Goal: Task Accomplishment & Management: Complete application form

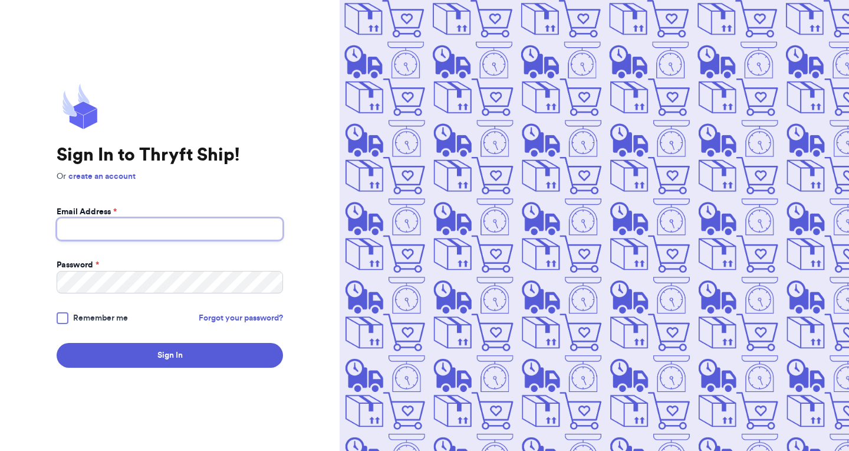
type input "mrsjessbennett@gmail.com"
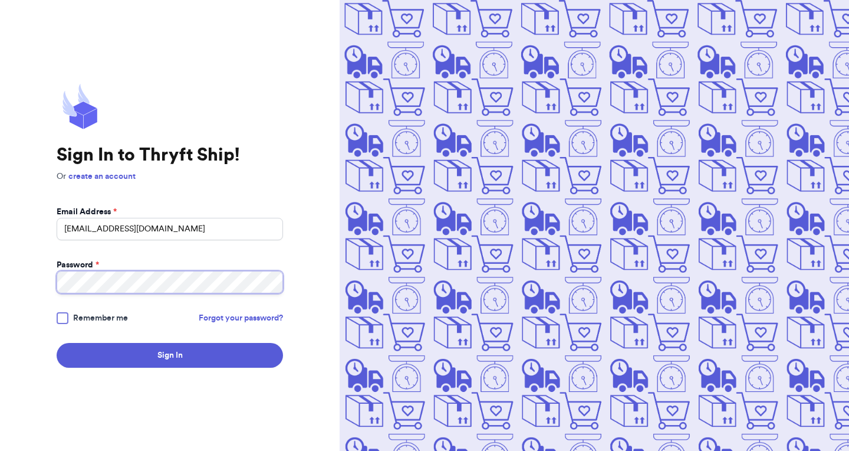
click at [170, 355] on button "Sign In" at bounding box center [170, 355] width 226 height 25
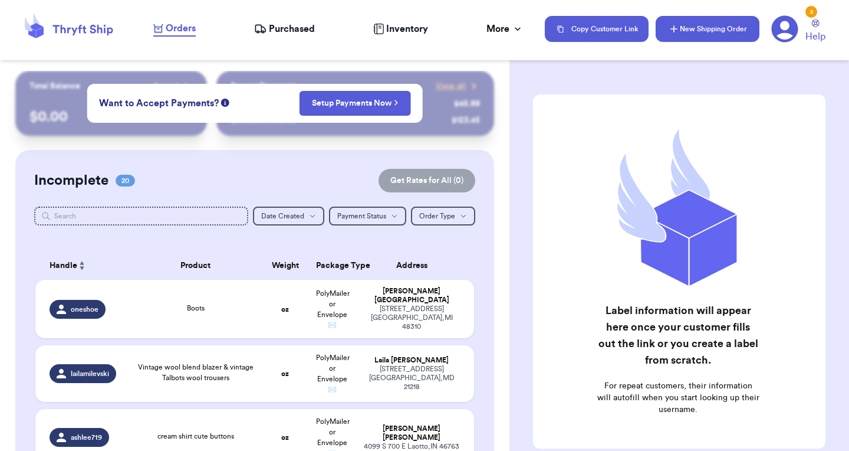
click at [689, 41] on button "New Shipping Order" at bounding box center [708, 29] width 104 height 26
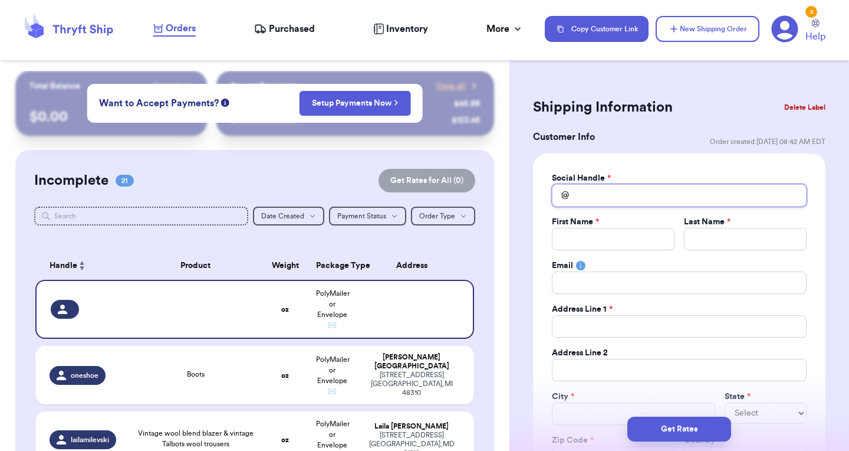
click at [613, 185] on input "Total Amount Paid" at bounding box center [679, 195] width 255 height 22
type input "e"
type input "el"
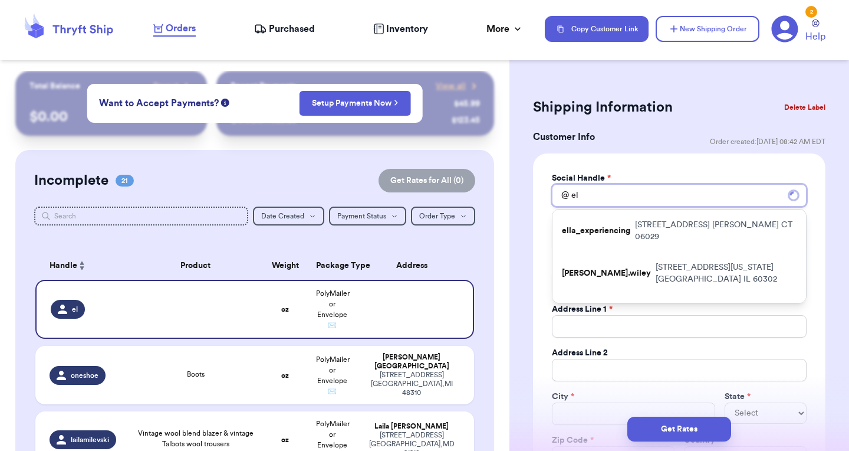
type input "ell"
type input "elle"
type input "ellee"
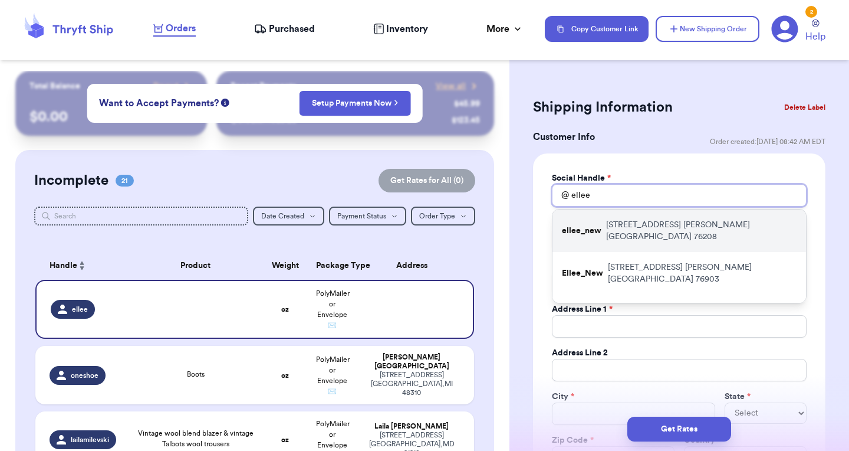
type input "ell"
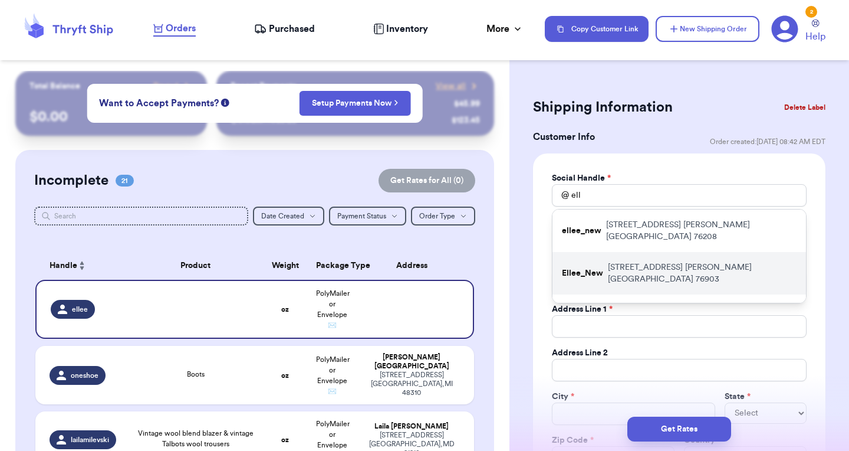
drag, startPoint x: 594, startPoint y: 216, endPoint x: 621, endPoint y: 265, distance: 56.2
click at [621, 265] on div "Ellee_New [STREET_ADDRESS]" at bounding box center [680, 273] width 254 height 42
type input "Ellee_New"
type input "[PERSON_NAME]"
type input "New"
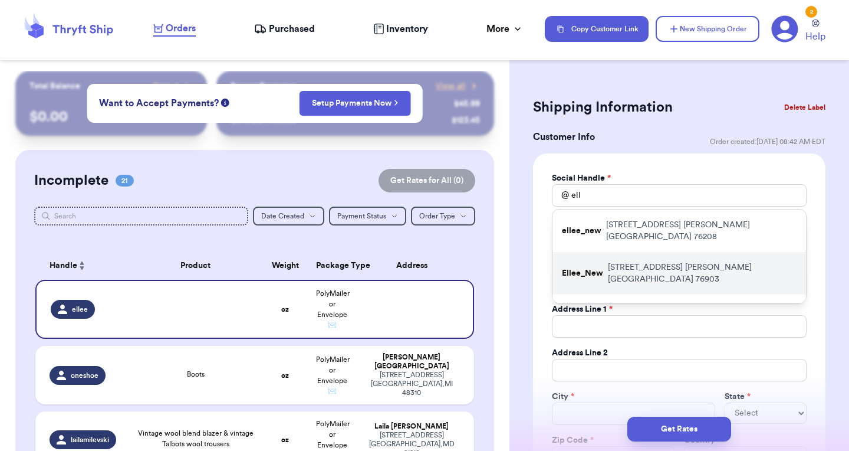
type input "[EMAIL_ADDRESS][DOMAIN_NAME]"
type input "[STREET_ADDRESS]"
type input "[PERSON_NAME]"
select select "[GEOGRAPHIC_DATA]"
type input "76903"
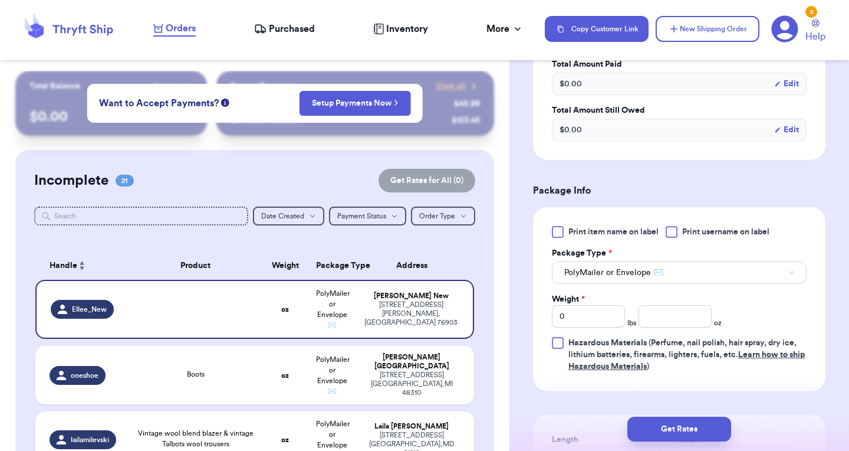
scroll to position [604, 0]
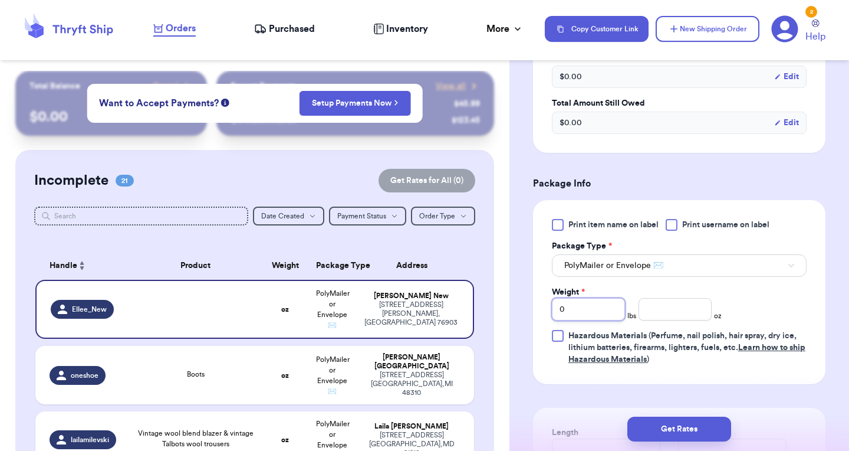
click at [596, 310] on input "0" at bounding box center [588, 309] width 73 height 22
type input "1"
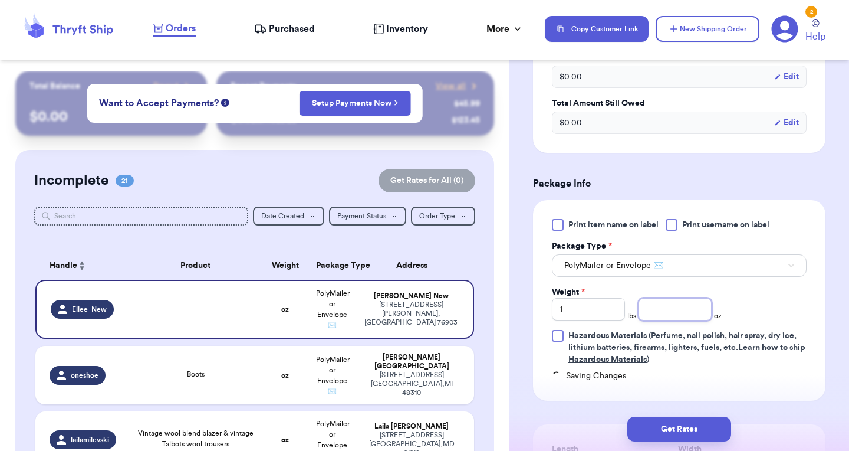
click at [680, 312] on input "number" at bounding box center [675, 309] width 73 height 22
type input "13.8"
click at [764, 297] on div "Print item name on label Print username on label Package Type * PolyMailer or E…" at bounding box center [679, 292] width 255 height 146
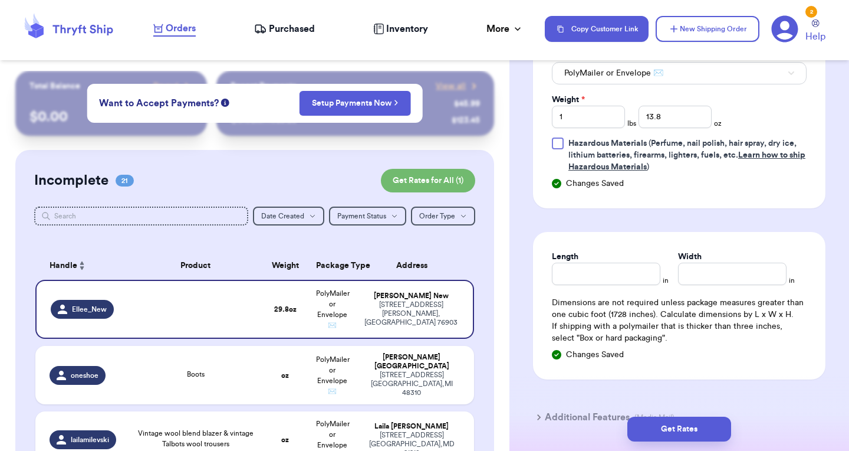
scroll to position [798, 0]
click at [627, 264] on input "Length" at bounding box center [606, 272] width 109 height 22
type input "11"
click at [706, 272] on input "Width *" at bounding box center [732, 272] width 109 height 22
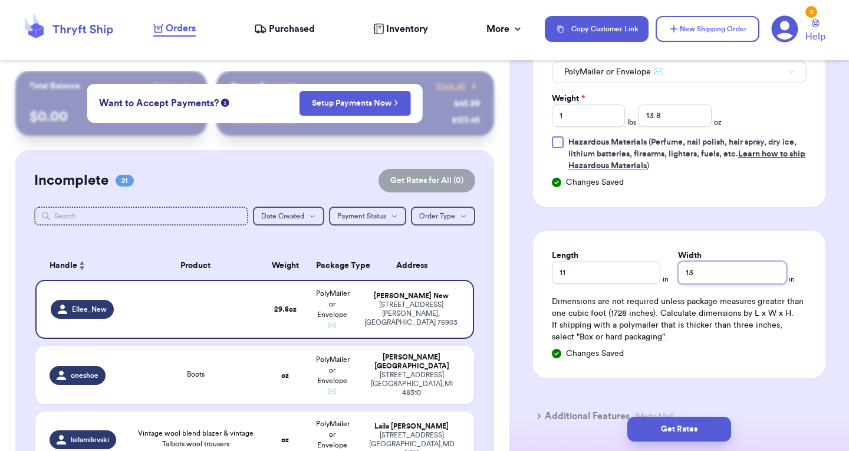
type input "13"
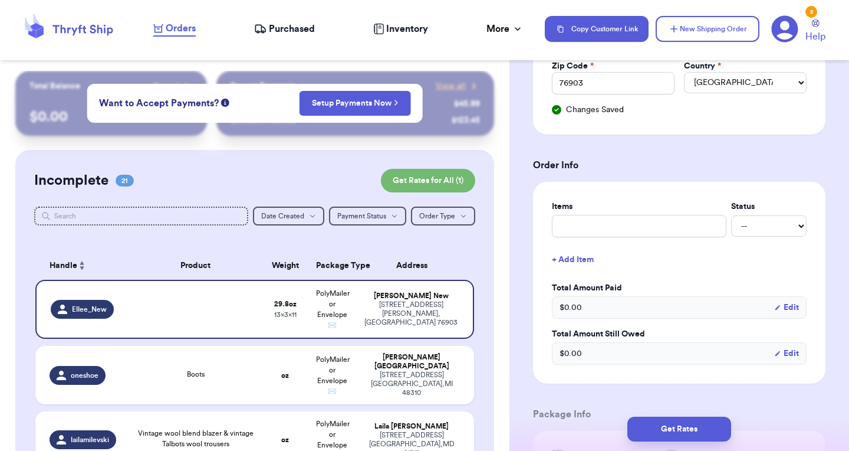
scroll to position [379, 0]
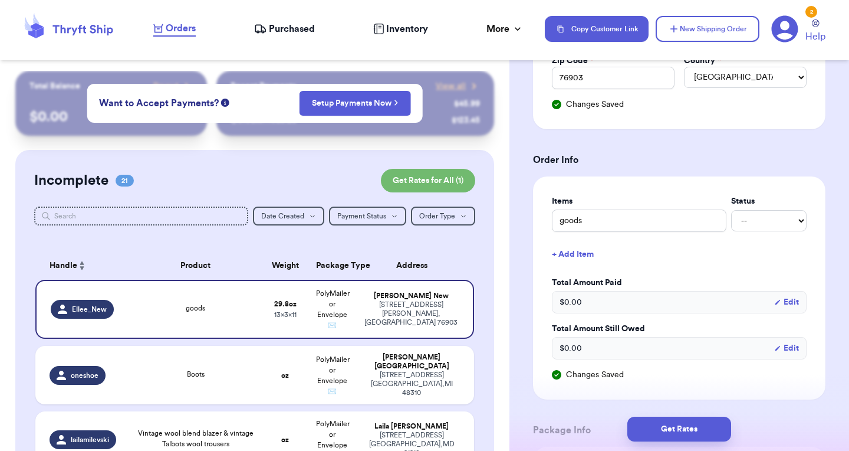
click at [613, 167] on form "Shipping Information Delete Label Customer Info Order created: [DATE] 08:42 AM …" at bounding box center [679, 297] width 292 height 1164
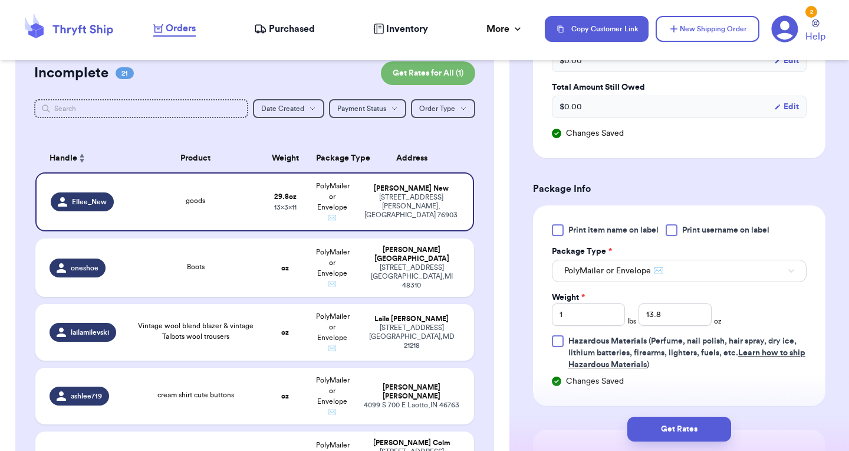
scroll to position [108, 0]
click at [221, 274] on div "Boots" at bounding box center [196, 267] width 118 height 13
type input "Boots"
type input "0"
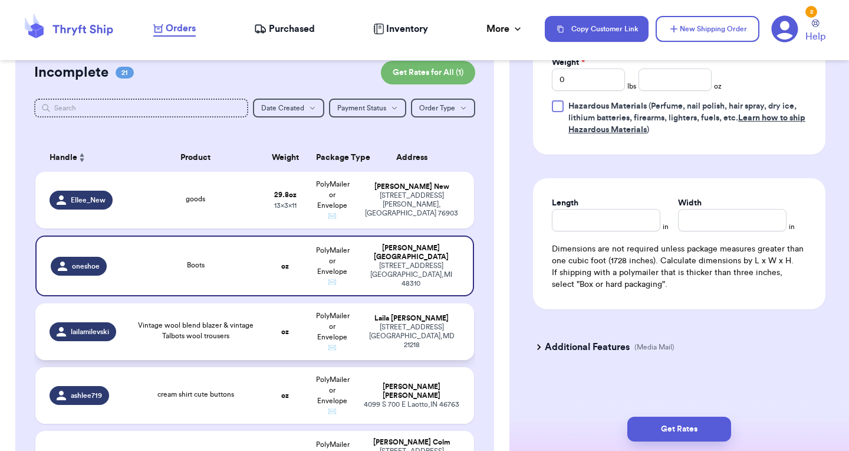
click at [222, 349] on td "Vintage wool blend blazer & vintage Talbots wool trousers" at bounding box center [196, 331] width 132 height 57
type input "Vintage wool blend blazer & vintage Talbots wool trousers"
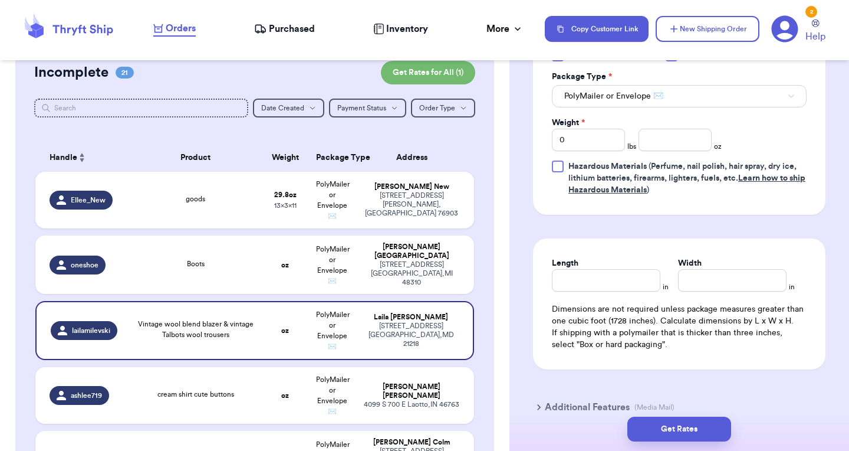
scroll to position [562, 0]
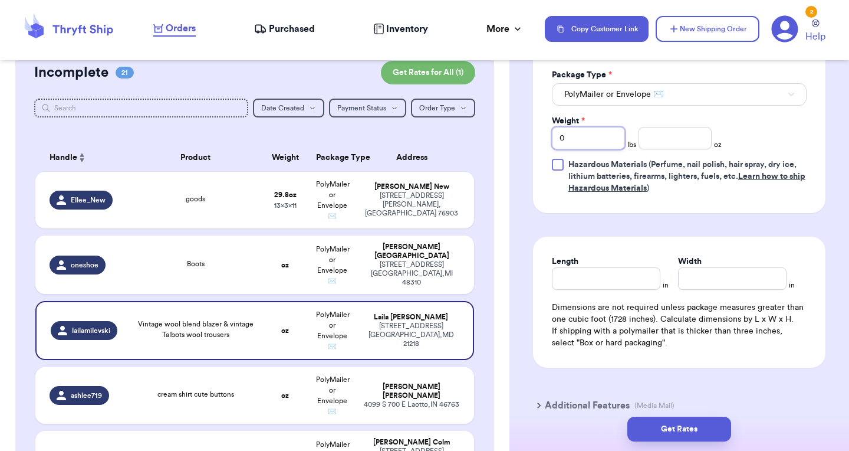
click at [604, 139] on input "0" at bounding box center [588, 138] width 73 height 22
type input "2"
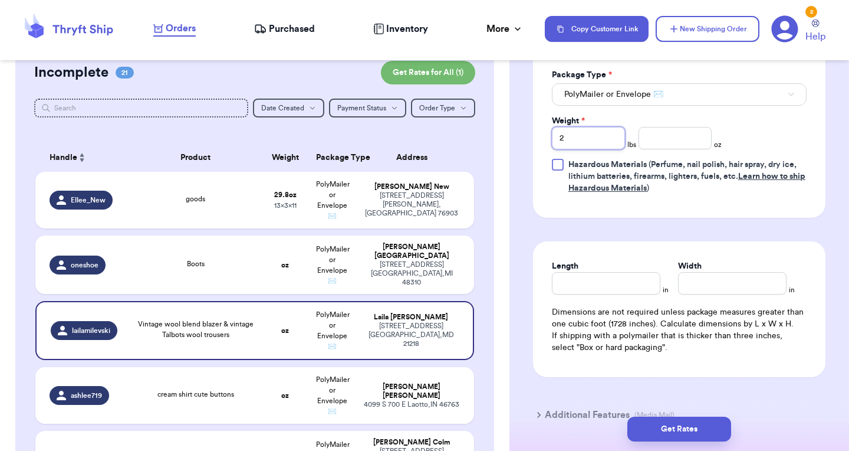
type input "2"
click at [668, 140] on input "number" at bounding box center [675, 138] width 73 height 22
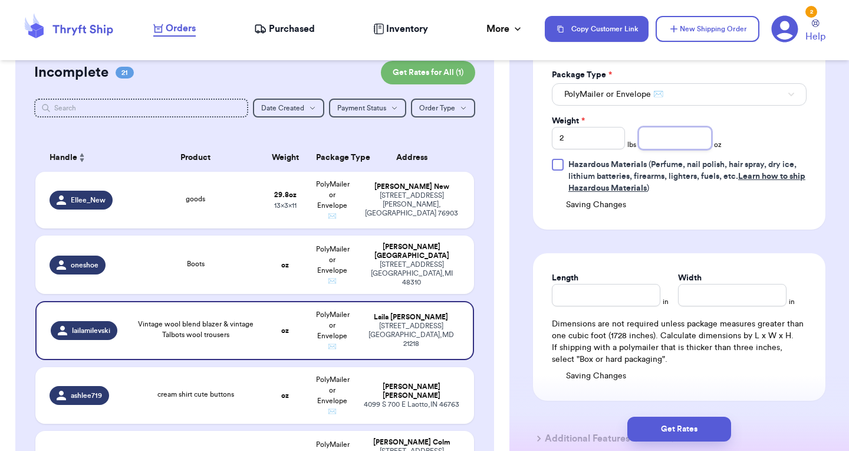
click at [668, 140] on input "number" at bounding box center [675, 138] width 73 height 22
type input "1"
click at [606, 303] on input "Length" at bounding box center [606, 295] width 109 height 22
type input "12"
click at [712, 284] on div "Width *" at bounding box center [732, 278] width 109 height 12
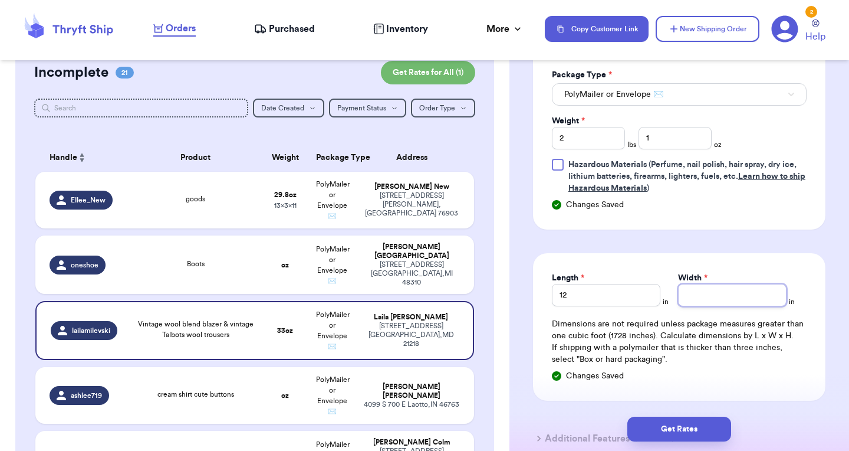
click at [698, 304] on input "Width *" at bounding box center [732, 295] width 109 height 22
type input "14"
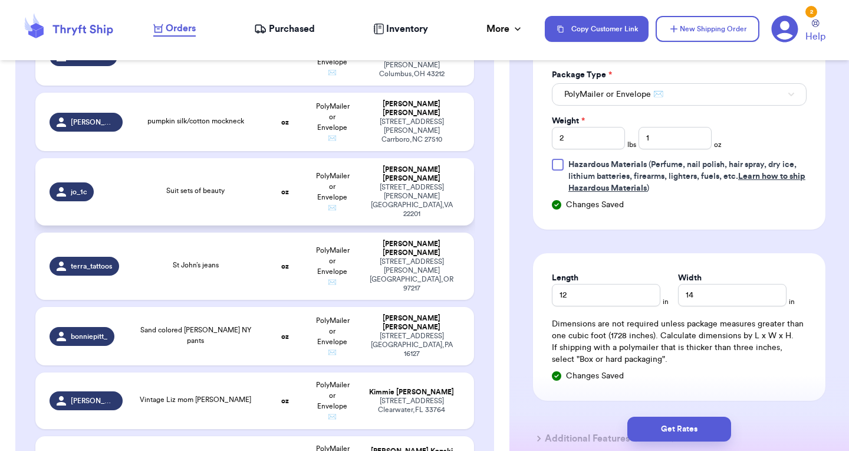
scroll to position [770, 0]
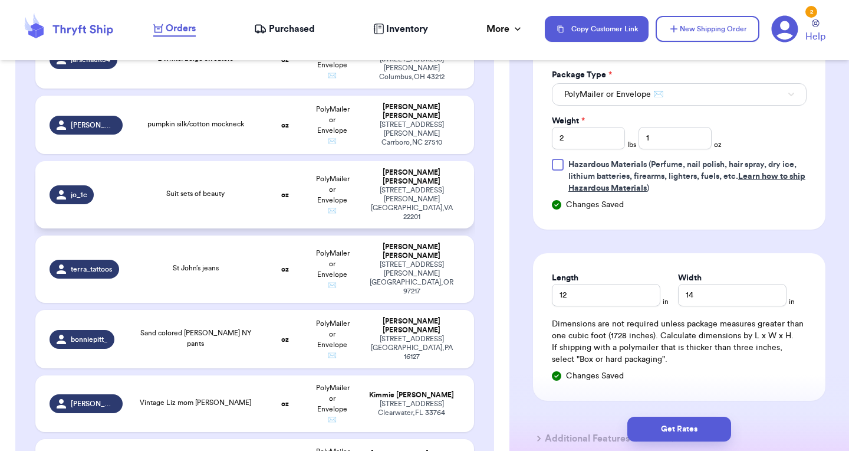
click at [268, 189] on td "oz" at bounding box center [285, 194] width 47 height 67
type input "Suit sets of beauty"
type input "0"
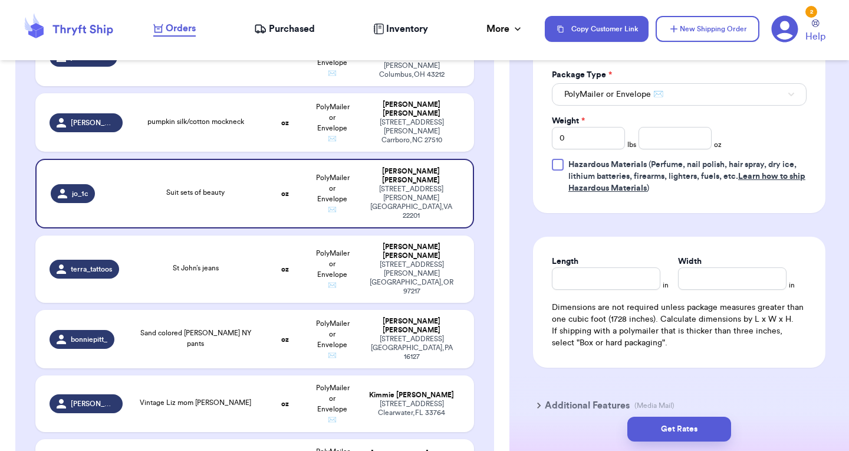
scroll to position [535, 0]
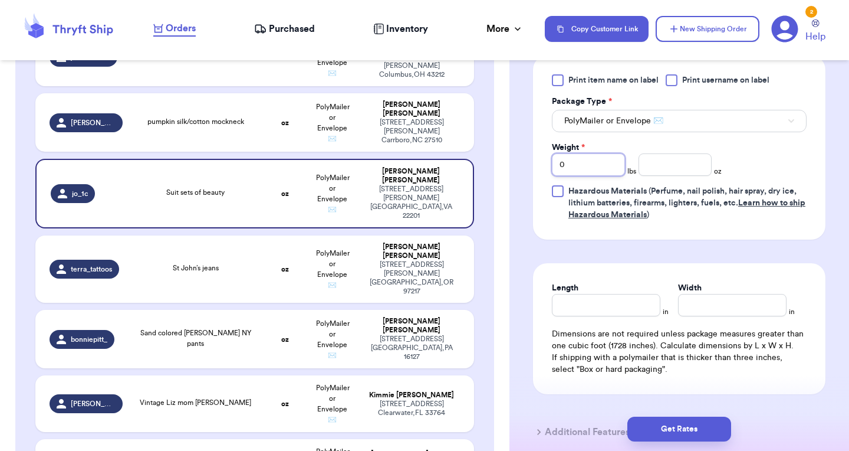
click at [589, 176] on input "0" at bounding box center [588, 164] width 73 height 22
type input "5"
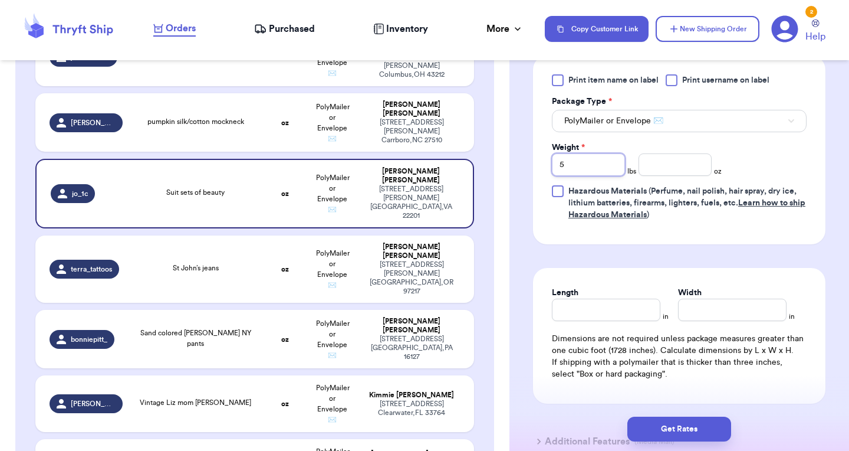
type input "5"
click at [691, 176] on input "number" at bounding box center [675, 164] width 73 height 22
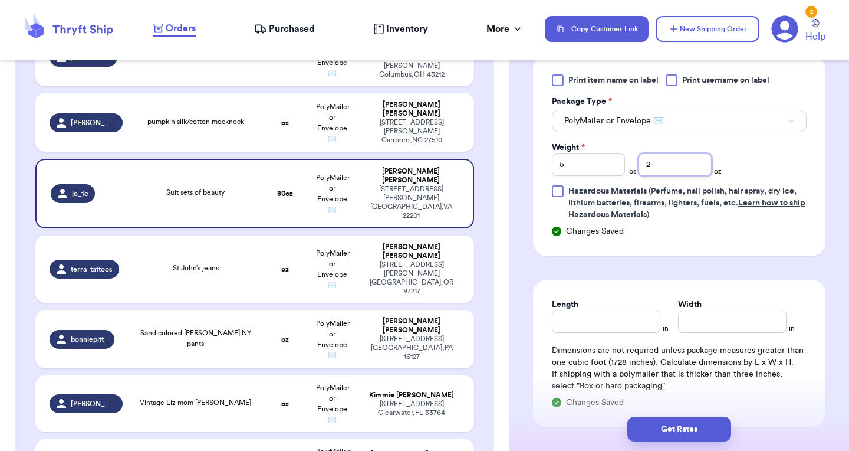
type input "2"
click at [577, 333] on input "Length" at bounding box center [606, 321] width 109 height 22
type input "14"
click at [689, 327] on input "Width *" at bounding box center [732, 321] width 109 height 22
type input "18"
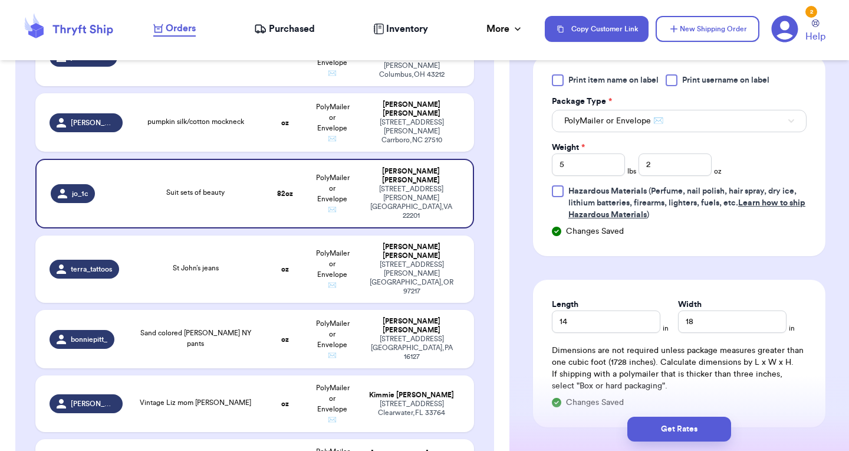
click at [722, 285] on form "Shipping Information Delete Label Customer Info Order created: [DATE] 10:42 AM …" at bounding box center [679, 23] width 292 height 929
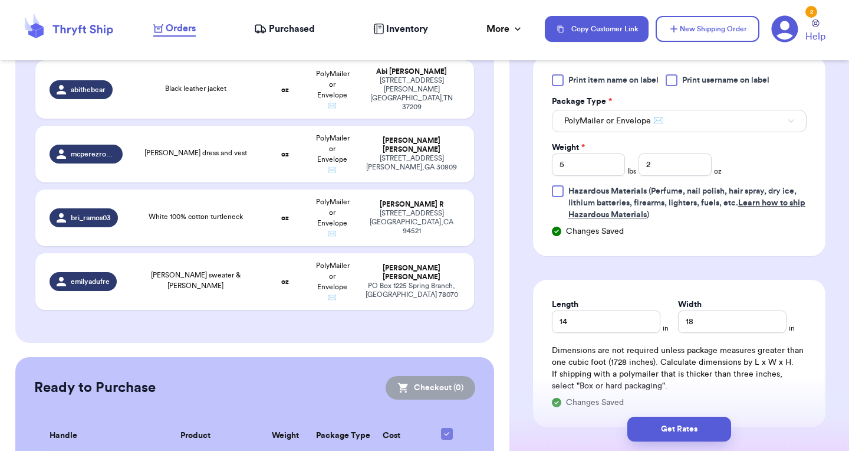
scroll to position [1333, 0]
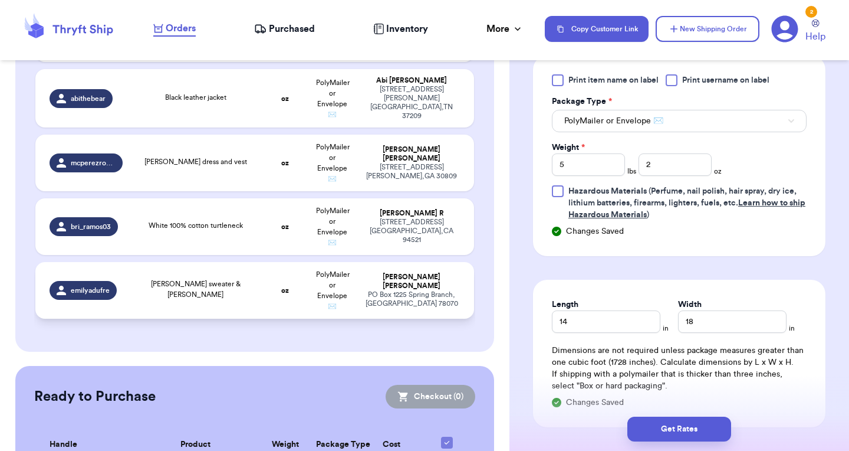
click at [288, 278] on td "oz" at bounding box center [285, 290] width 47 height 57
type input "[PERSON_NAME] sweater & [PERSON_NAME]"
type input "0"
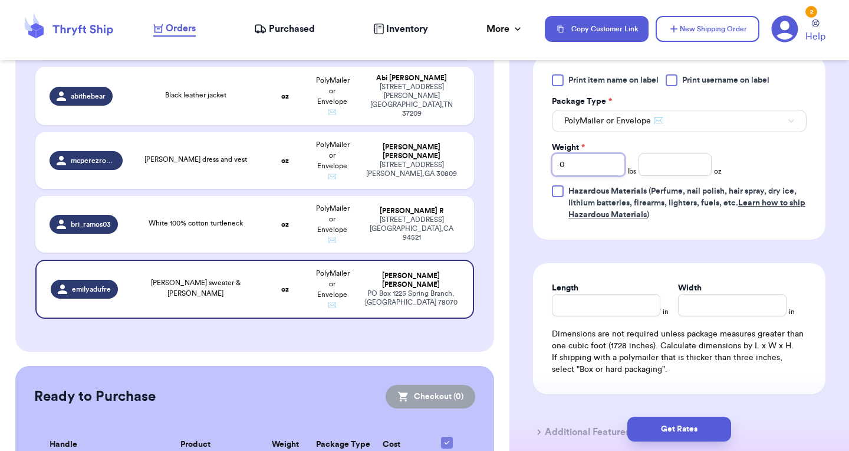
click at [591, 166] on input "0" at bounding box center [588, 164] width 73 height 22
type input "3"
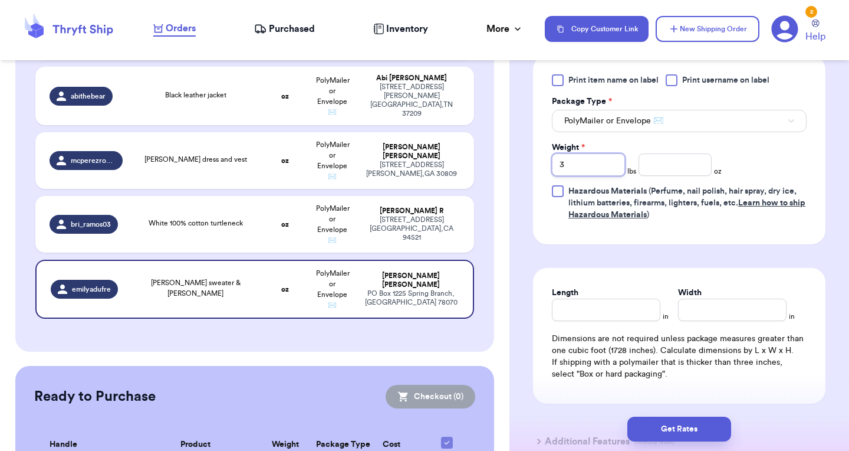
type input "3"
click at [688, 164] on input "number" at bounding box center [675, 164] width 73 height 22
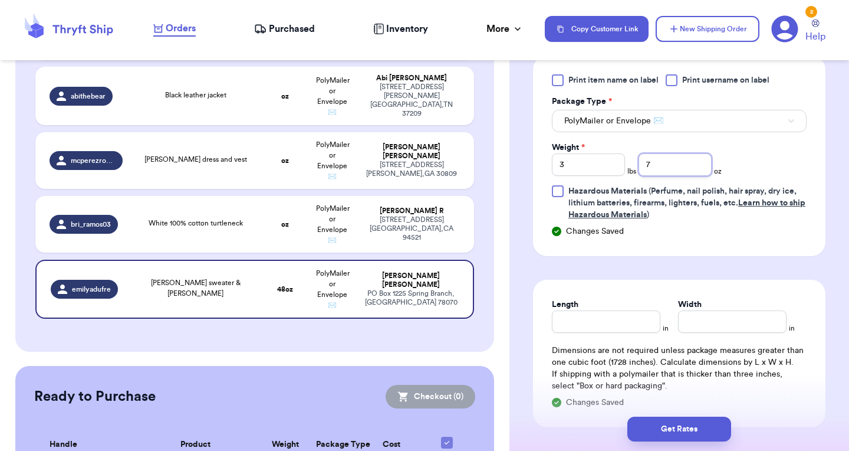
type input "7"
click at [583, 321] on input "Length" at bounding box center [606, 321] width 109 height 22
type input "11"
click at [737, 321] on input "Width *" at bounding box center [732, 321] width 109 height 22
type input "14"
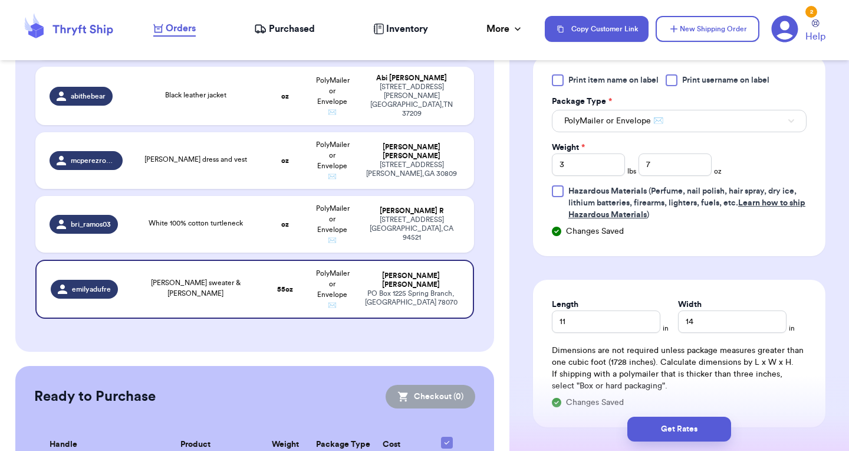
click at [738, 280] on form "Shipping Information Delete Label Customer Info Order created: [DATE] 09:35 PM …" at bounding box center [679, 23] width 292 height 929
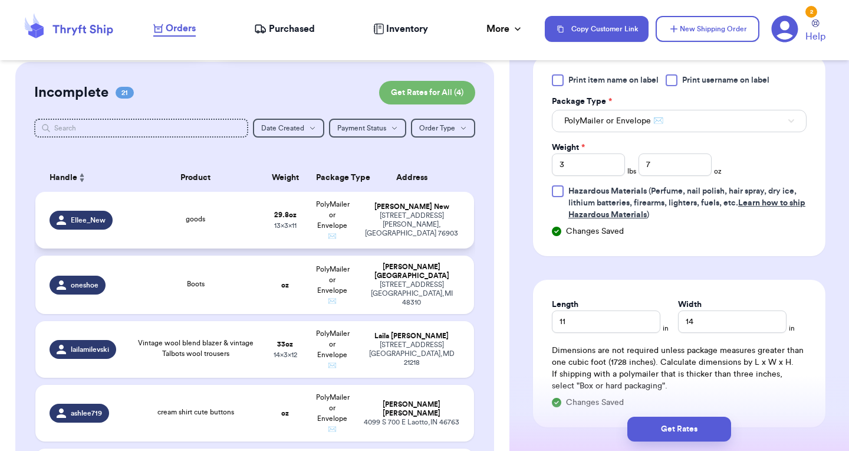
scroll to position [90, 0]
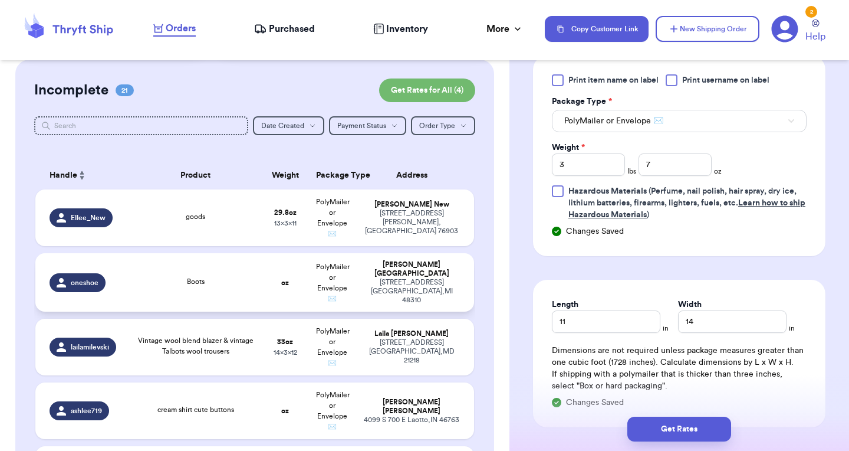
click at [224, 289] on div "Boots" at bounding box center [196, 282] width 118 height 13
type input "Boots"
type input "0"
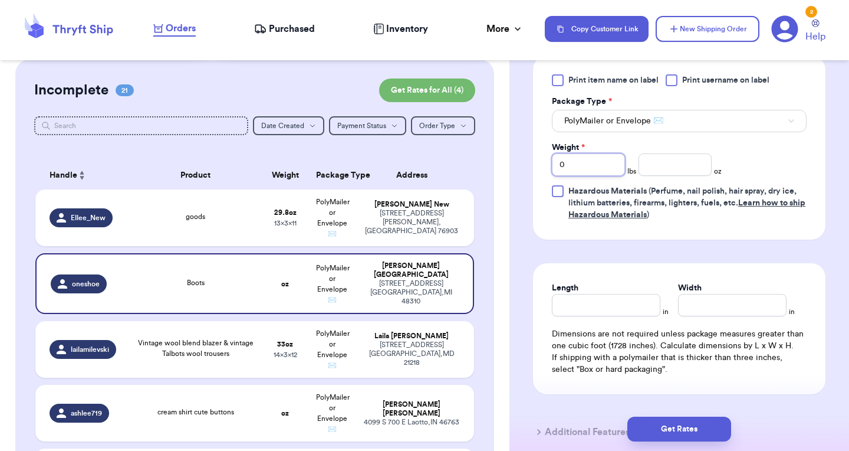
click at [574, 168] on input "0" at bounding box center [588, 164] width 73 height 22
type input "2"
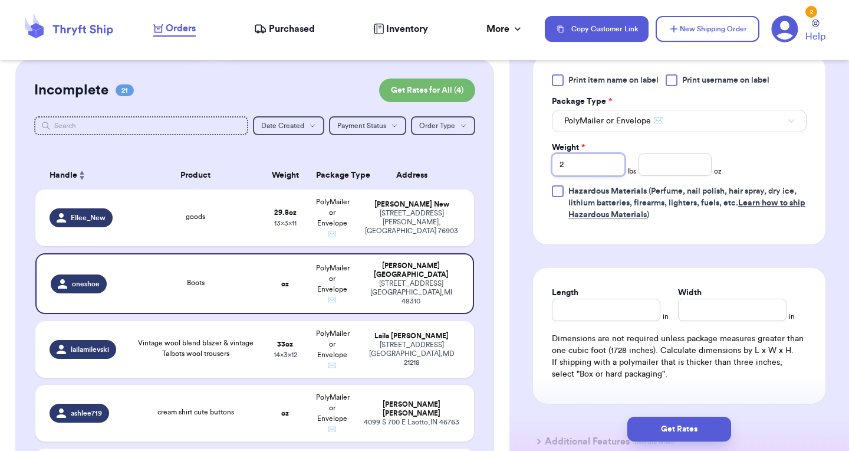
type input "2"
click at [678, 173] on input "number" at bounding box center [675, 164] width 73 height 22
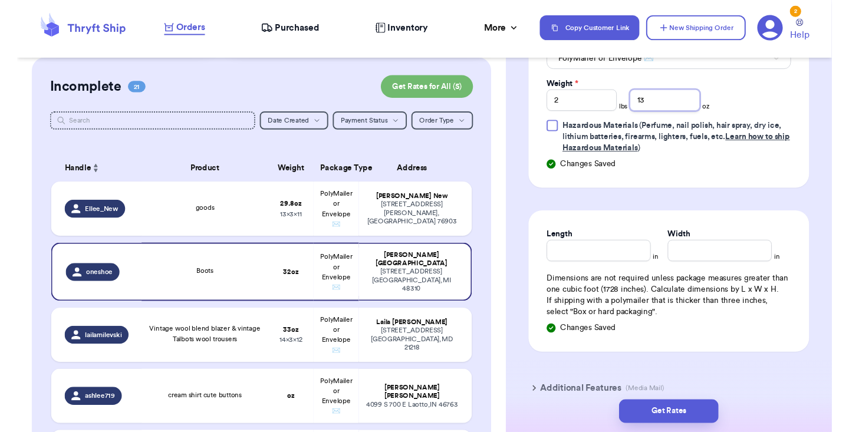
scroll to position [570, 0]
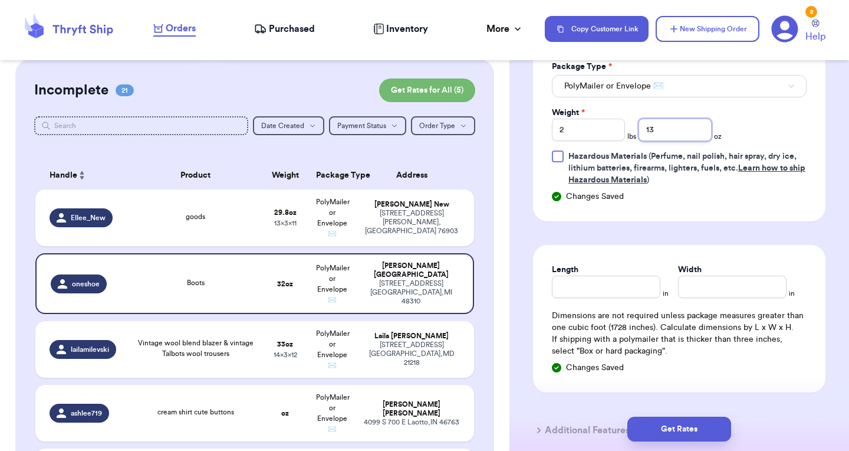
type input "13"
click at [622, 88] on span "PolyMailer or Envelope ✉️" at bounding box center [613, 86] width 99 height 12
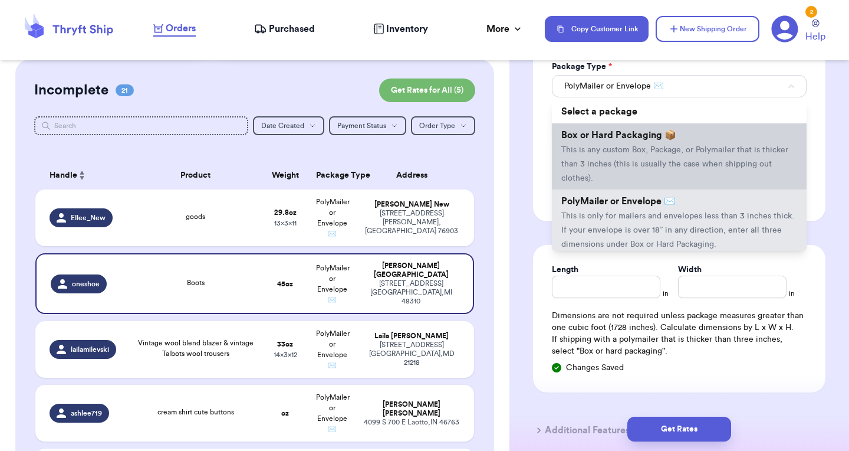
click at [624, 144] on li "Box or Hard Packaging 📦 This is any custom Box, Package, or Polymailer that is …" at bounding box center [679, 156] width 255 height 66
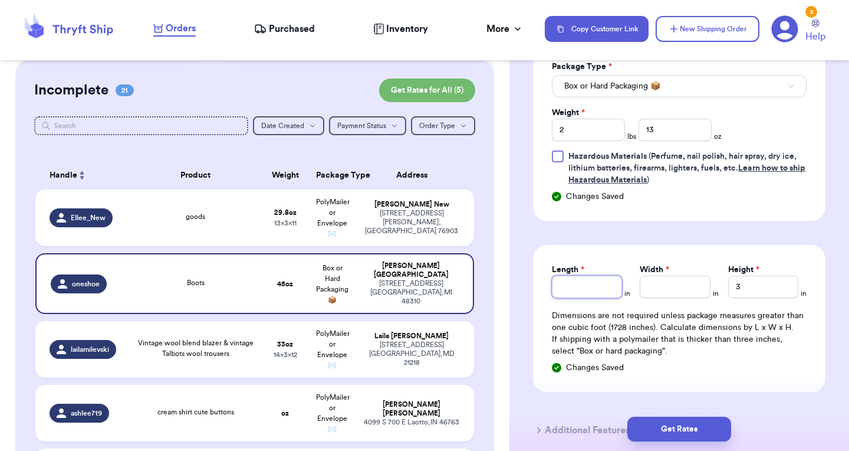
click at [584, 288] on input "Length *" at bounding box center [587, 286] width 70 height 22
type input "14"
click at [690, 300] on div "Length * 14 in Width * in Height * 3 in Dimensions are not required unless pack…" at bounding box center [679, 318] width 292 height 147
click at [692, 284] on input "Width *" at bounding box center [675, 286] width 70 height 22
type input "15"
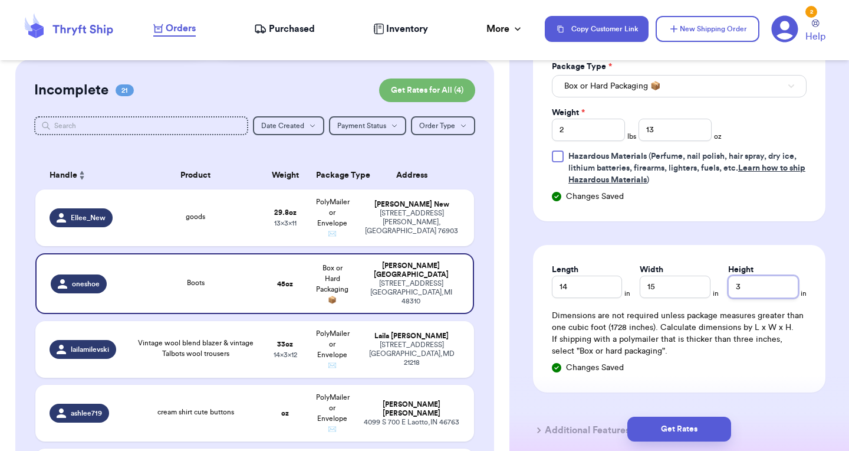
click at [770, 290] on input "3" at bounding box center [763, 286] width 70 height 22
type input "5"
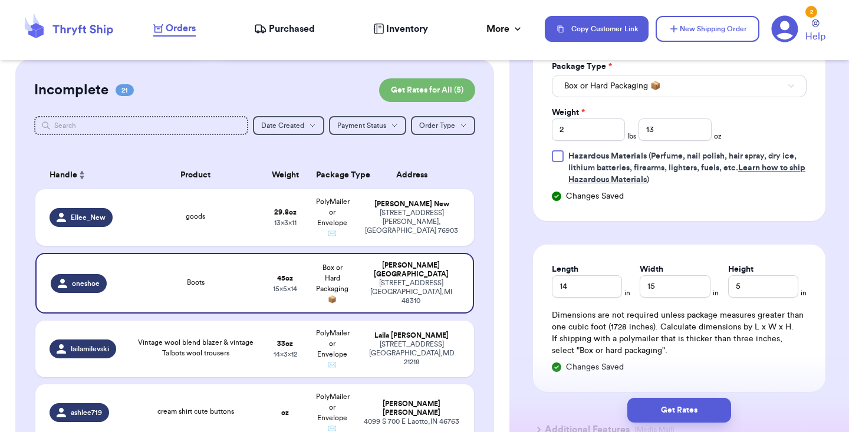
scroll to position [419, 0]
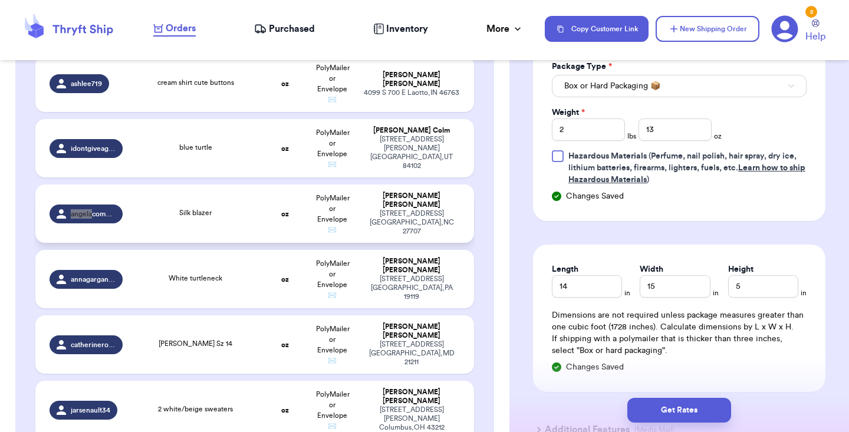
click at [258, 223] on td "Silk blazer" at bounding box center [196, 214] width 132 height 58
type input "Silk blazer"
type input "0"
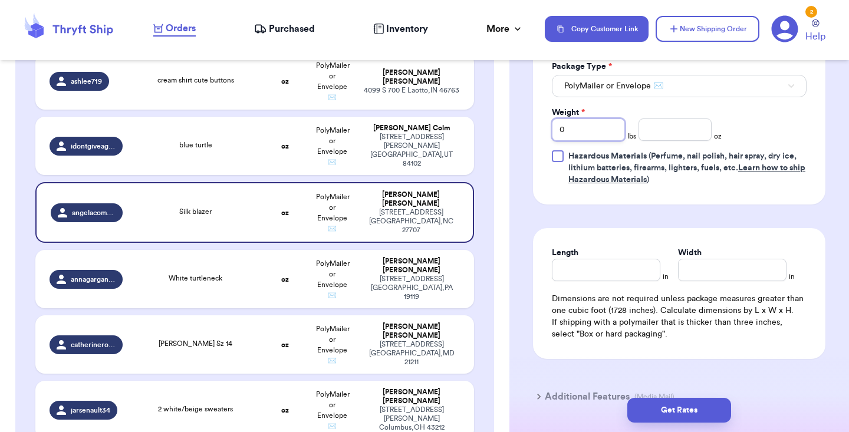
click at [585, 130] on input "0" at bounding box center [588, 130] width 73 height 22
click at [665, 138] on input "number" at bounding box center [675, 130] width 73 height 22
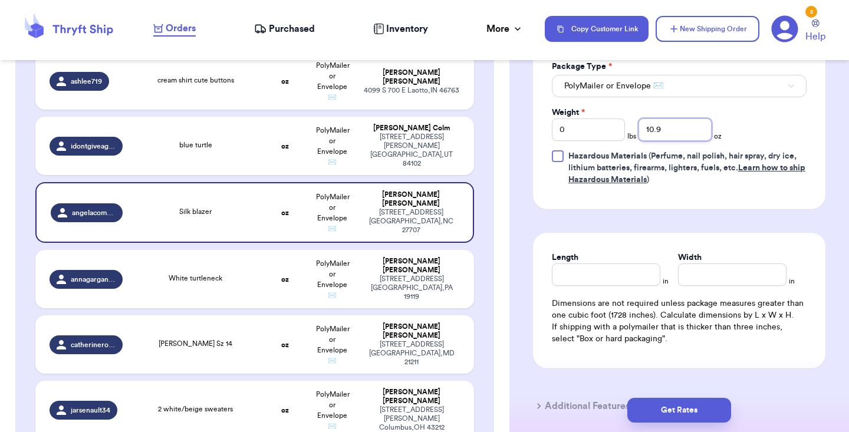
type input "10.9"
click at [590, 252] on div "Length in Width in Dimensions are not required unless package measures greater …" at bounding box center [679, 301] width 292 height 136
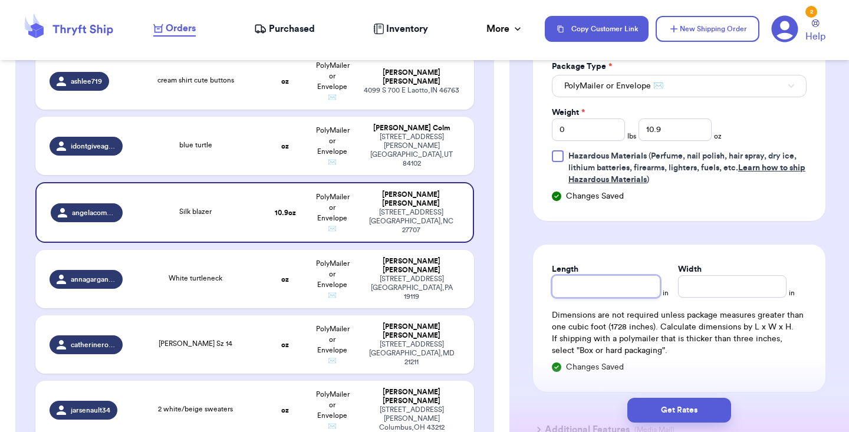
click at [616, 285] on input "Length" at bounding box center [606, 286] width 109 height 22
type input "8"
click at [719, 282] on input "Width *" at bounding box center [732, 286] width 109 height 22
type input "9"
click at [734, 248] on div "Length 8 in Width 9 in Dimensions are not required unless package measures grea…" at bounding box center [679, 318] width 292 height 147
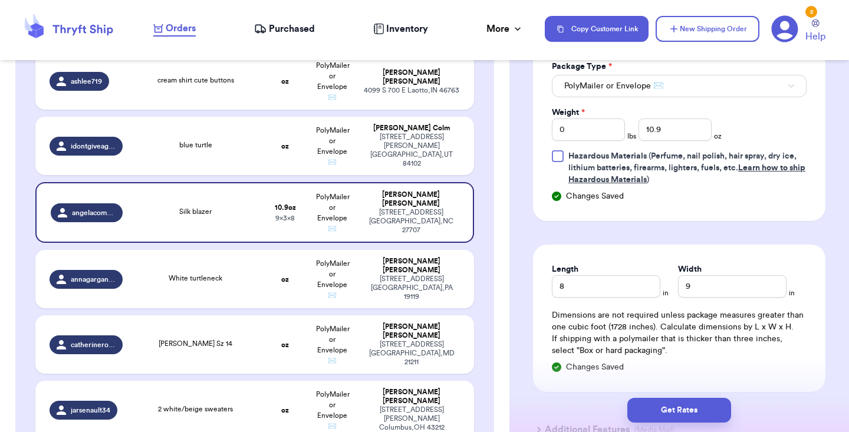
scroll to position [793, 0]
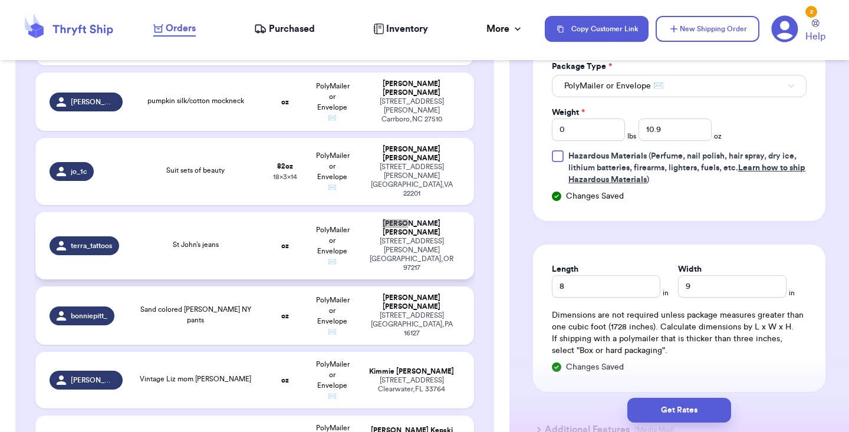
click at [298, 238] on td "oz" at bounding box center [285, 245] width 47 height 67
type input "St John’s jeans"
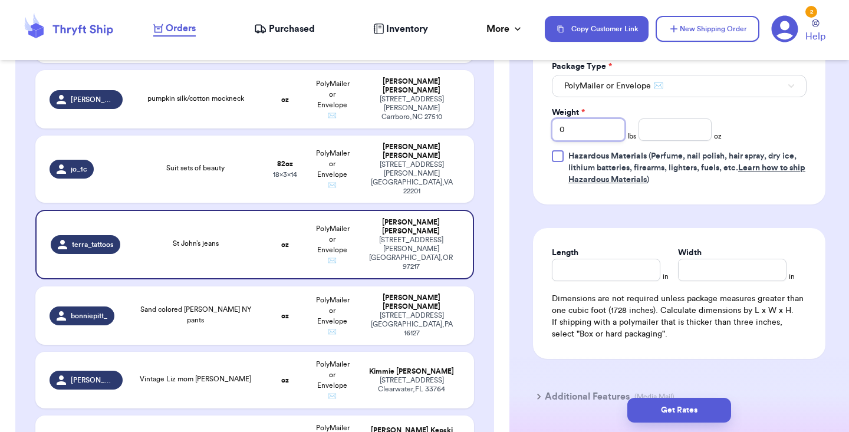
click at [599, 130] on input "0" at bounding box center [588, 130] width 73 height 22
type input "1"
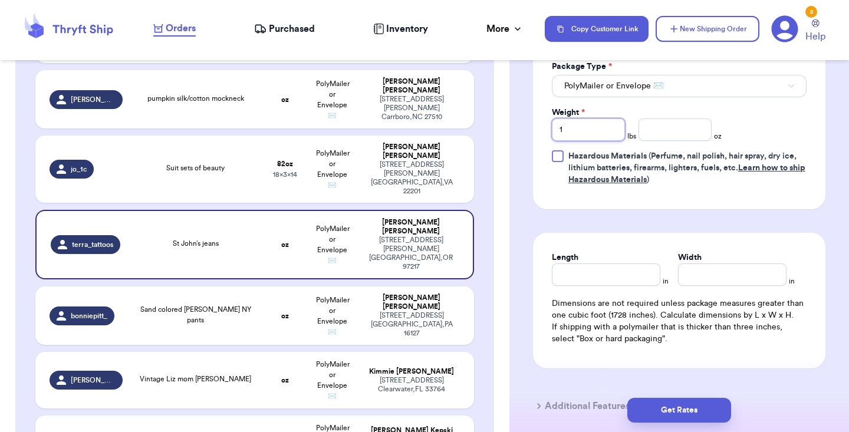
type input "1"
click at [661, 129] on input "number" at bounding box center [675, 130] width 73 height 22
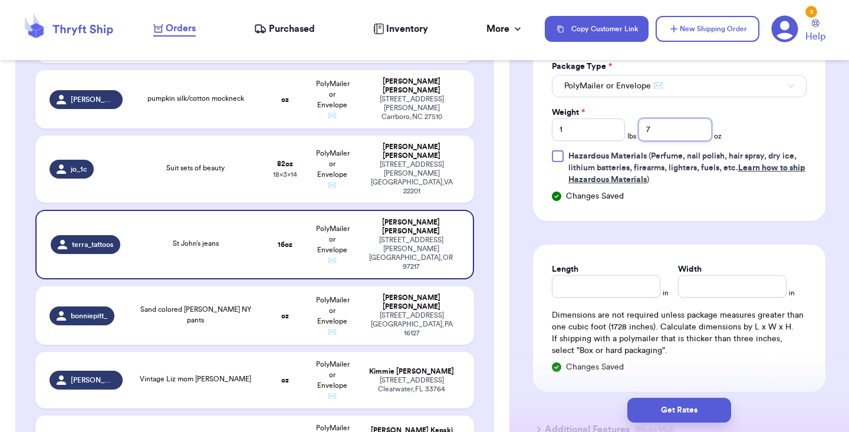
type input "7"
click at [622, 288] on input "Length" at bounding box center [606, 286] width 109 height 22
type input "9"
click at [718, 285] on input "Width *" at bounding box center [732, 286] width 109 height 22
type input "11"
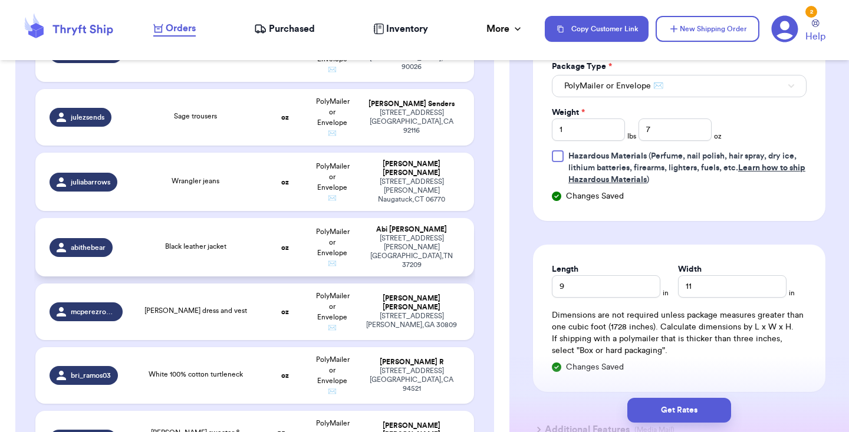
click at [297, 218] on td "oz" at bounding box center [285, 247] width 47 height 58
type input "Black leather jacket"
type input "0"
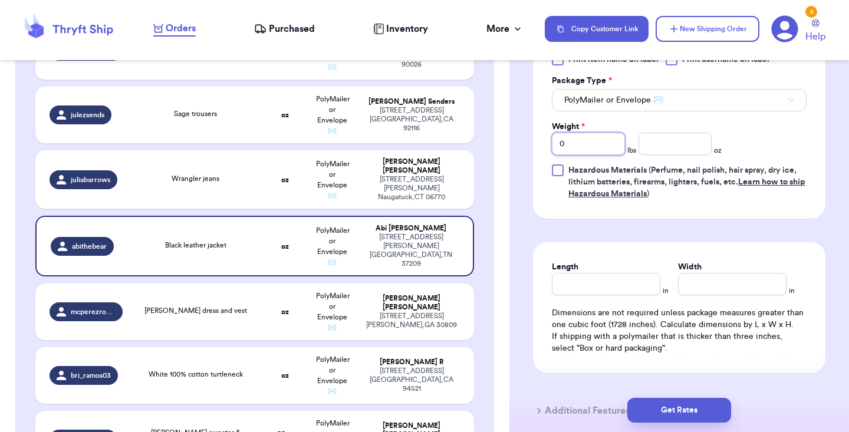
click at [598, 133] on input "0" at bounding box center [588, 144] width 73 height 22
type input "2"
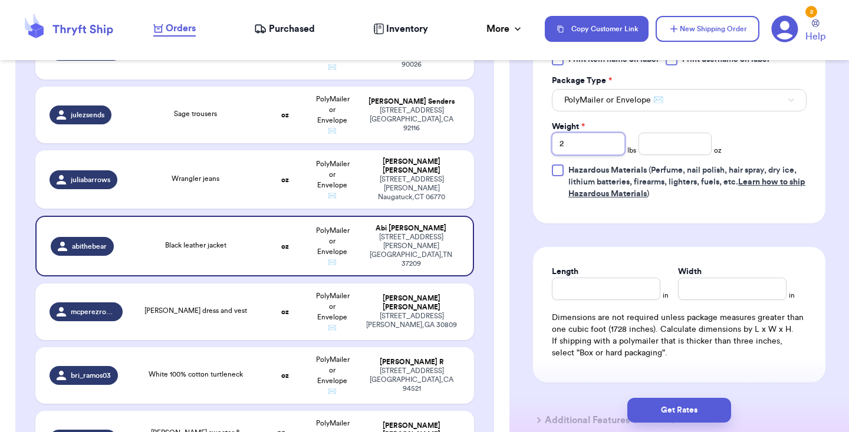
type input "2"
click at [682, 139] on input "number" at bounding box center [675, 144] width 73 height 22
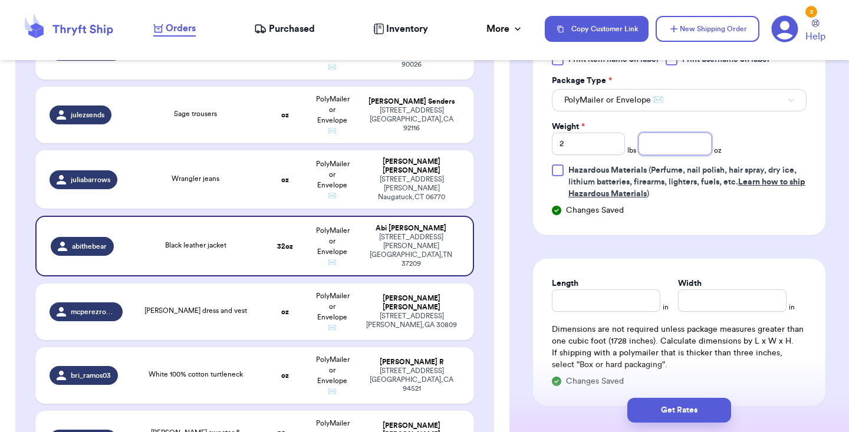
click at [685, 133] on input "number" at bounding box center [675, 144] width 73 height 22
type input "12"
click at [609, 294] on input "Length" at bounding box center [606, 301] width 109 height 22
type input "13"
click at [724, 290] on input "Width *" at bounding box center [732, 301] width 109 height 22
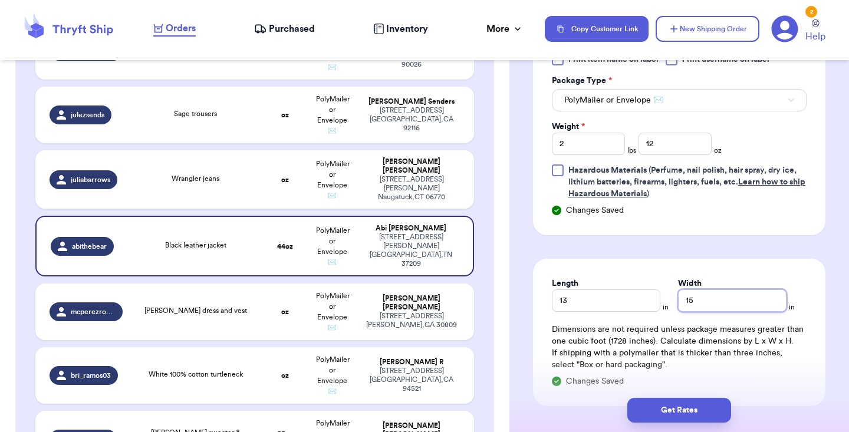
type input "15"
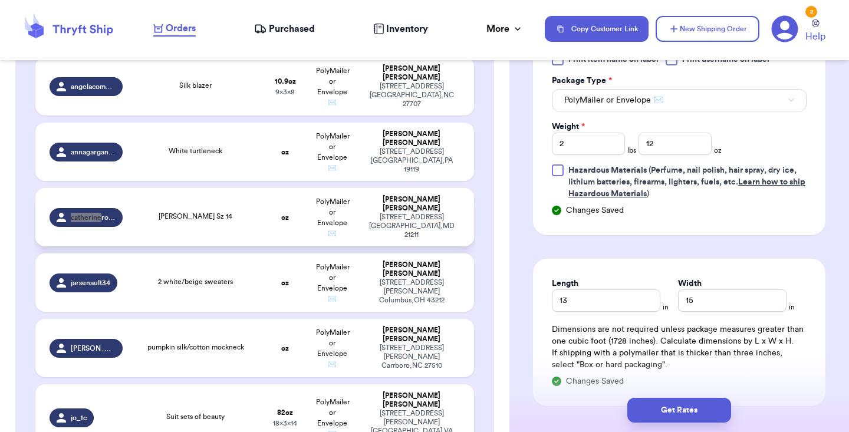
click at [285, 223] on td "oz" at bounding box center [285, 217] width 47 height 58
type input "[PERSON_NAME] Sz 14"
type input "0"
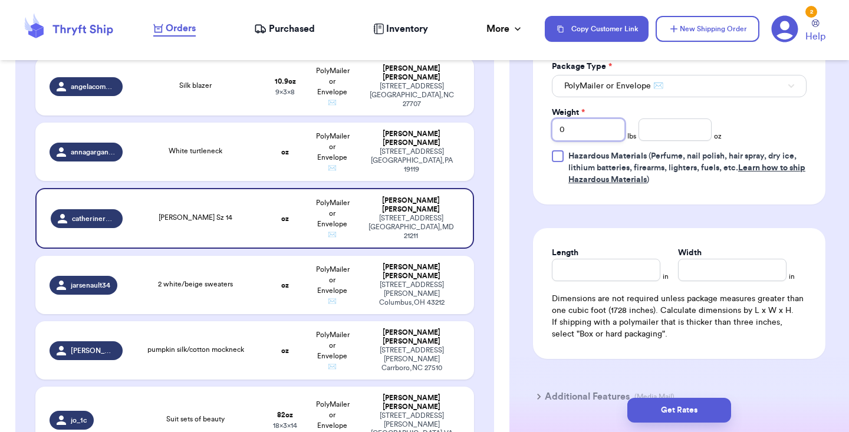
click at [597, 133] on input "0" at bounding box center [588, 130] width 73 height 22
type input "1"
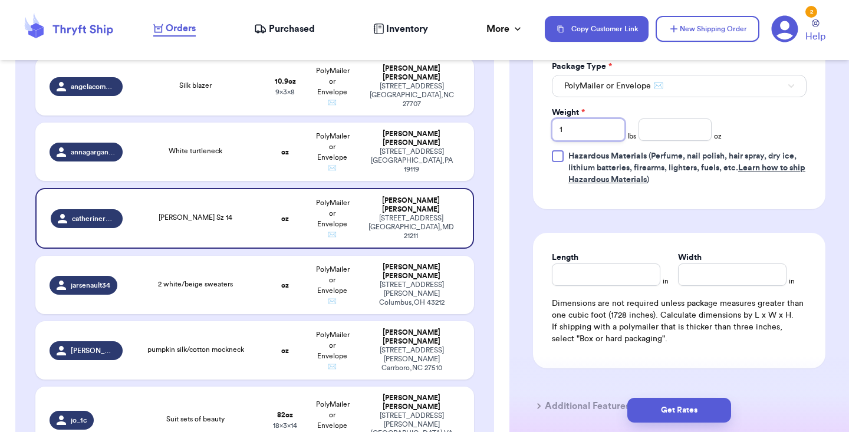
type input "1"
click at [596, 265] on div "Length in Width in Dimensions are not required unless package measures greater …" at bounding box center [679, 301] width 292 height 136
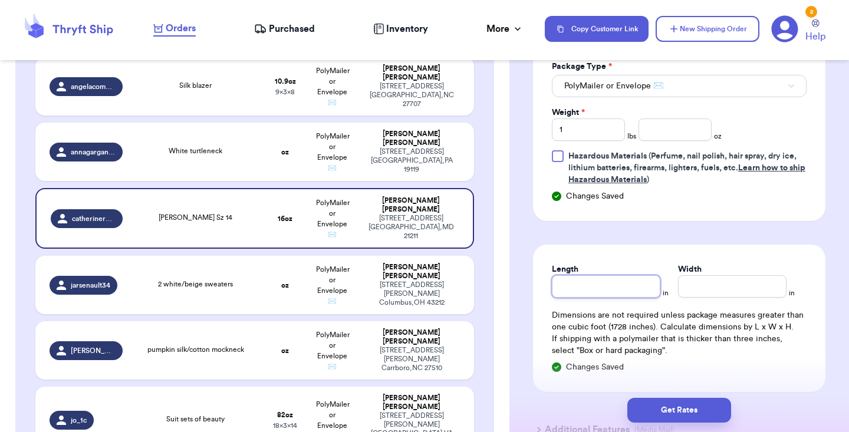
click at [621, 292] on input "Length" at bounding box center [606, 286] width 109 height 22
type input "9"
click at [715, 282] on input "Width *" at bounding box center [732, 286] width 109 height 22
type input "1"
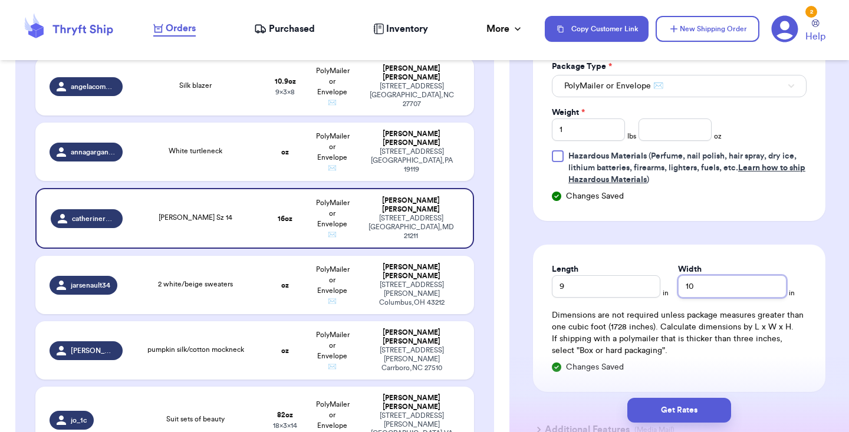
type input "10"
click at [723, 252] on div "Length 9 in Width 10 in Dimensions are not required unless package measures gre…" at bounding box center [679, 318] width 292 height 147
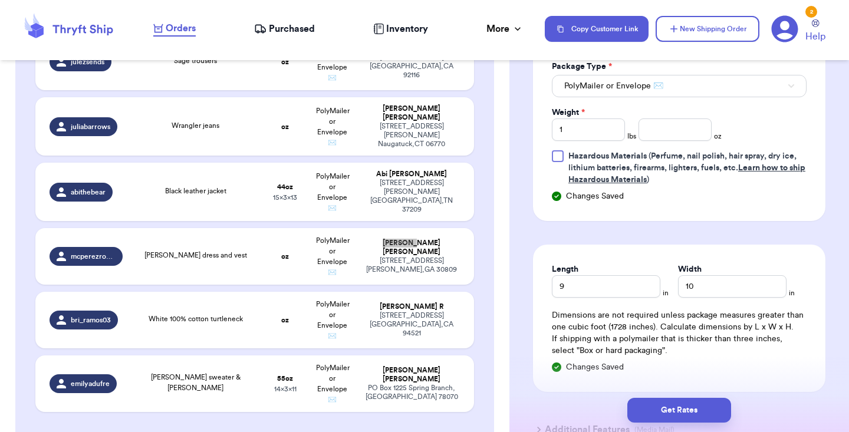
click at [257, 228] on td "[PERSON_NAME] dress and vest" at bounding box center [196, 256] width 132 height 57
type input "[PERSON_NAME] dress and vest"
type input "0"
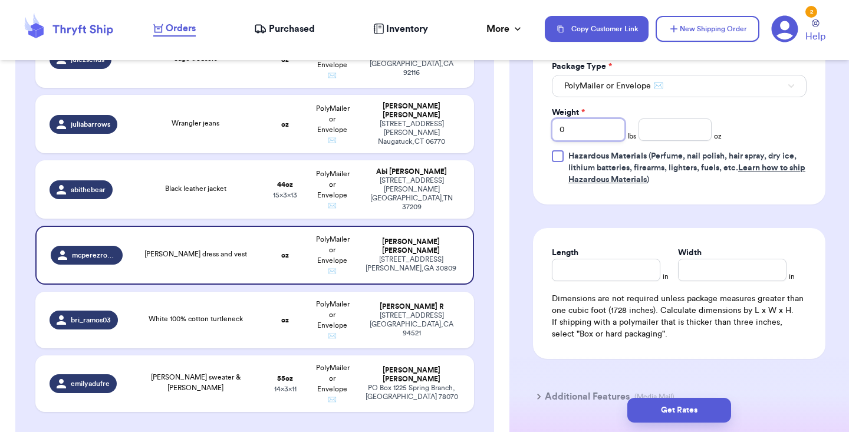
click at [577, 139] on input "0" at bounding box center [588, 130] width 73 height 22
type input "1"
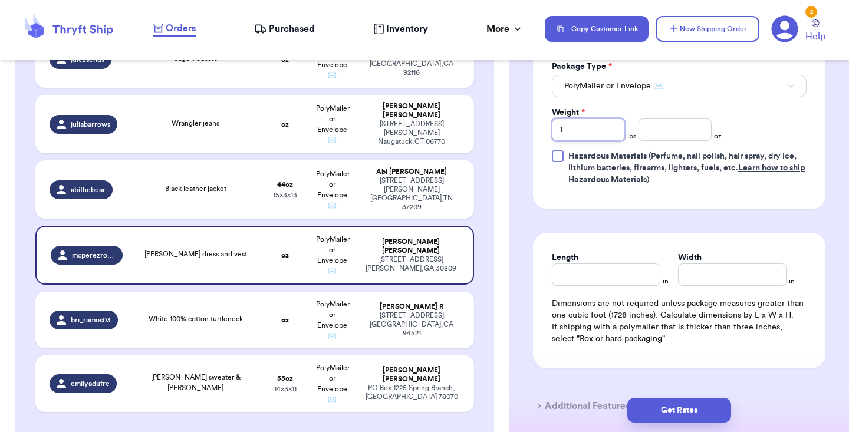
type input "1"
click at [705, 134] on input "number" at bounding box center [675, 130] width 73 height 22
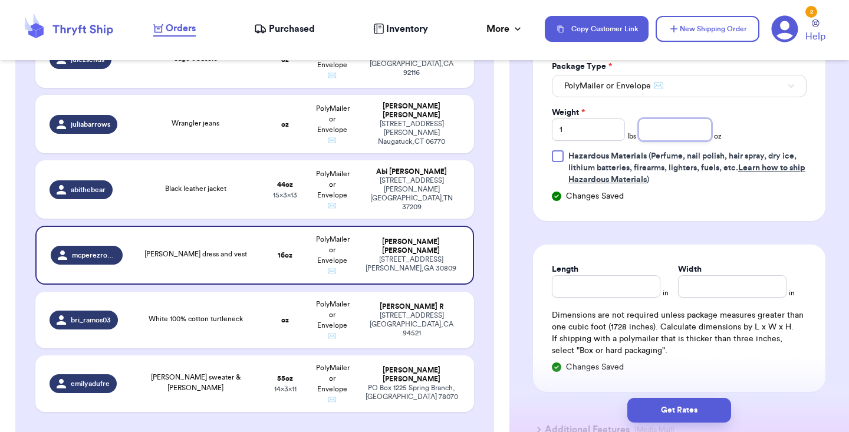
click at [705, 134] on input "number" at bounding box center [675, 130] width 73 height 22
type input "11.6"
click at [596, 281] on input "Length" at bounding box center [606, 286] width 109 height 22
type input "13"
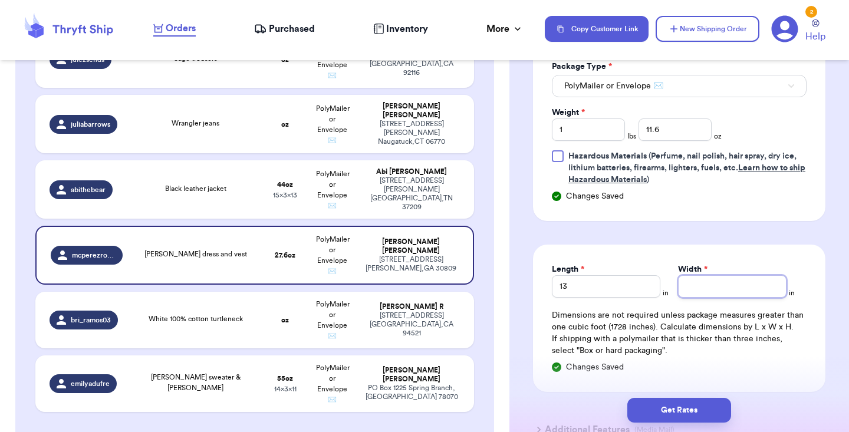
click at [722, 287] on input "Width *" at bounding box center [732, 286] width 109 height 22
type input "15"
click at [836, 162] on div "Shipping Information Delete Label Customer Info Order created: [DATE] 01:11 PM …" at bounding box center [679, 19] width 340 height 1036
click at [261, 121] on td "Wrangler jeans" at bounding box center [196, 124] width 132 height 58
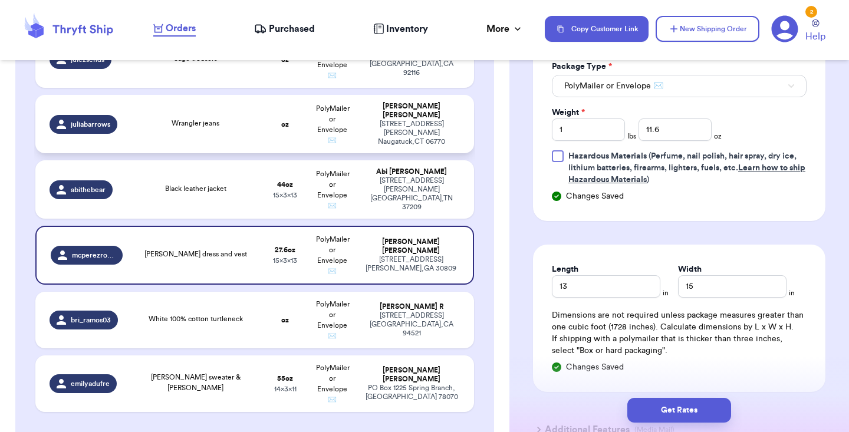
type input "Wrangler jeans"
type input "0"
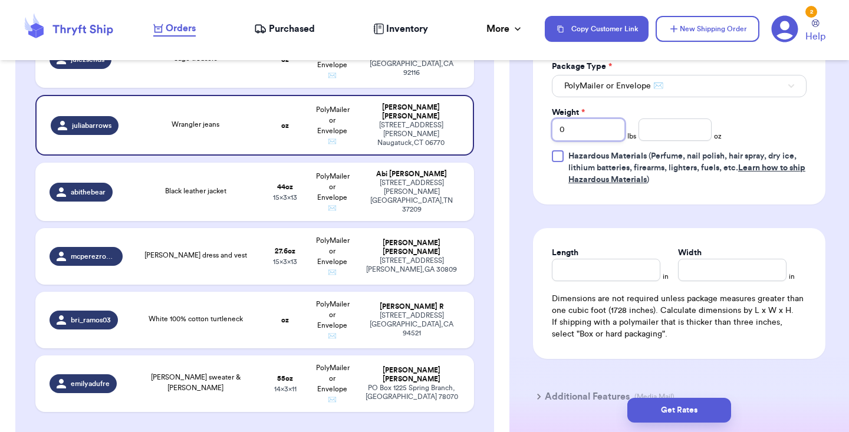
click at [580, 126] on input "0" at bounding box center [588, 130] width 73 height 22
type input "1"
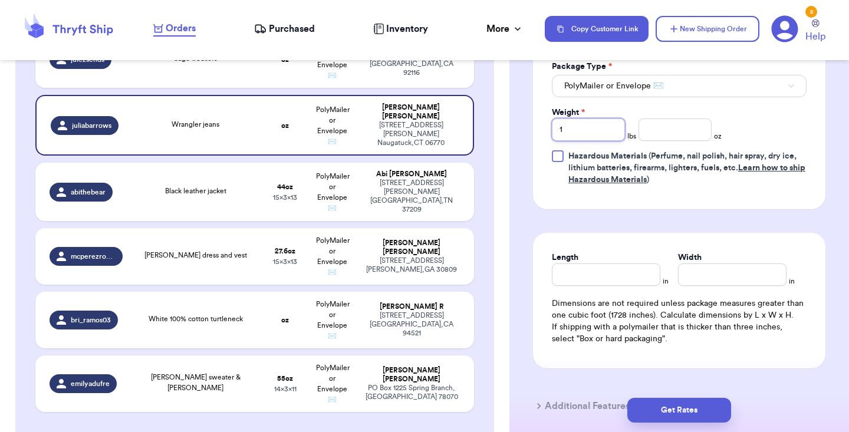
type input "1"
click at [677, 137] on input "number" at bounding box center [675, 130] width 73 height 22
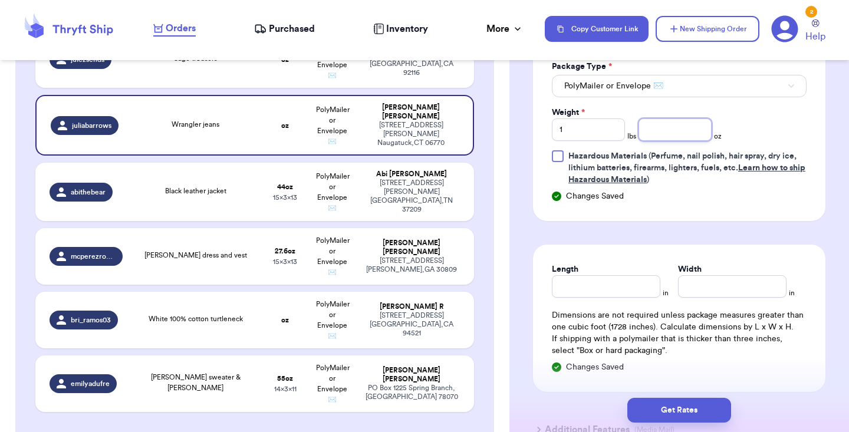
click at [677, 137] on input "number" at bounding box center [675, 130] width 73 height 22
type input "10"
click at [588, 293] on input "Length" at bounding box center [606, 286] width 109 height 22
type input "8"
click at [729, 284] on input "Width *" at bounding box center [732, 286] width 109 height 22
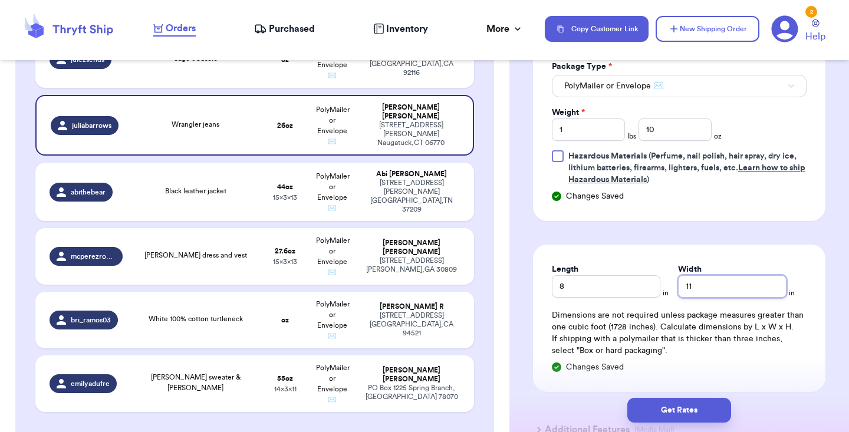
type input "11"
click at [727, 251] on div "Length 8 in Width 11 in Dimensions are not required unless package measures gre…" at bounding box center [679, 318] width 292 height 147
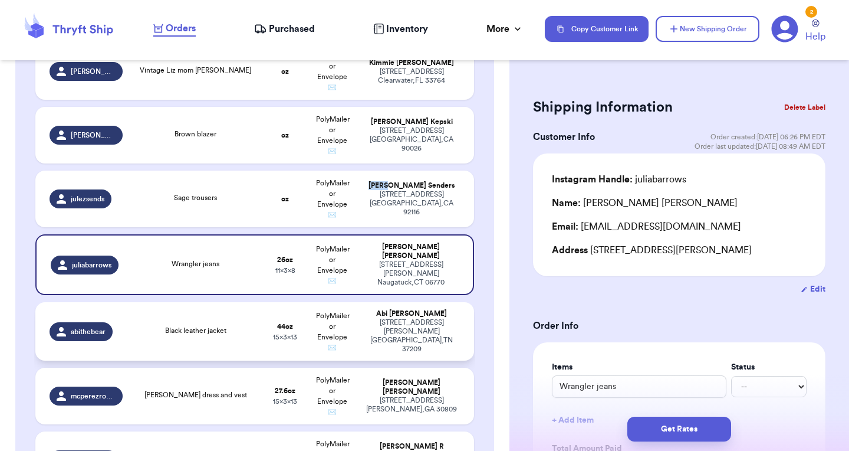
scroll to position [1094, 0]
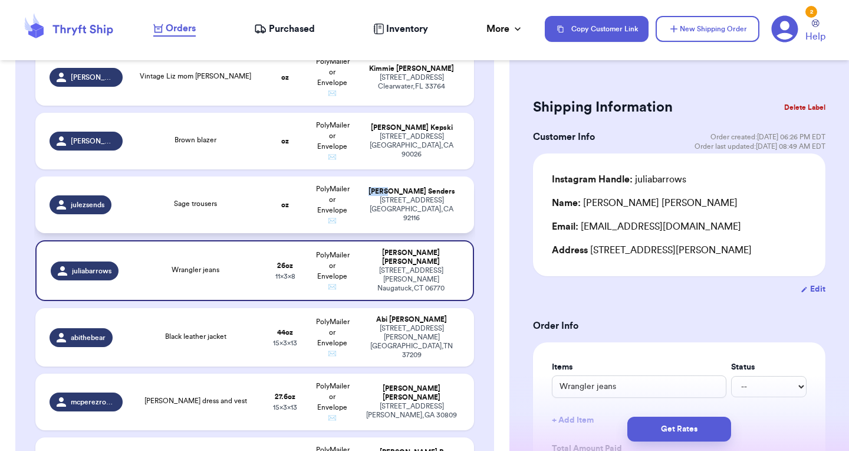
click at [295, 190] on td "oz" at bounding box center [285, 204] width 47 height 57
type input "Sage trousers"
type input "0"
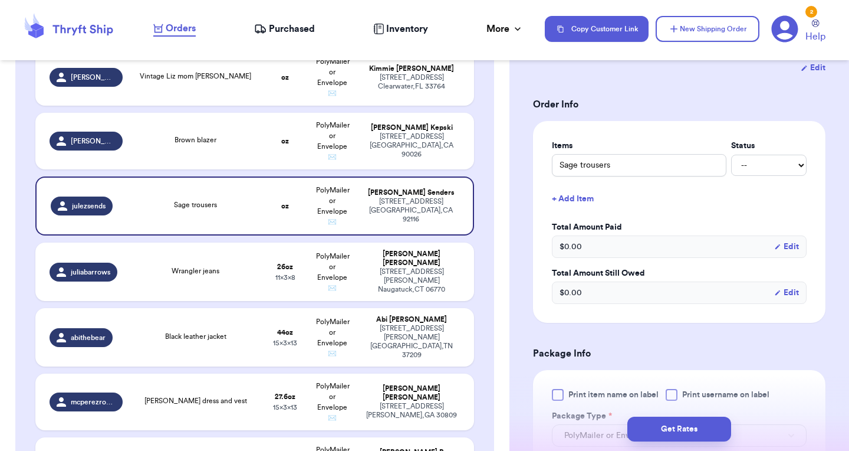
scroll to position [405, 0]
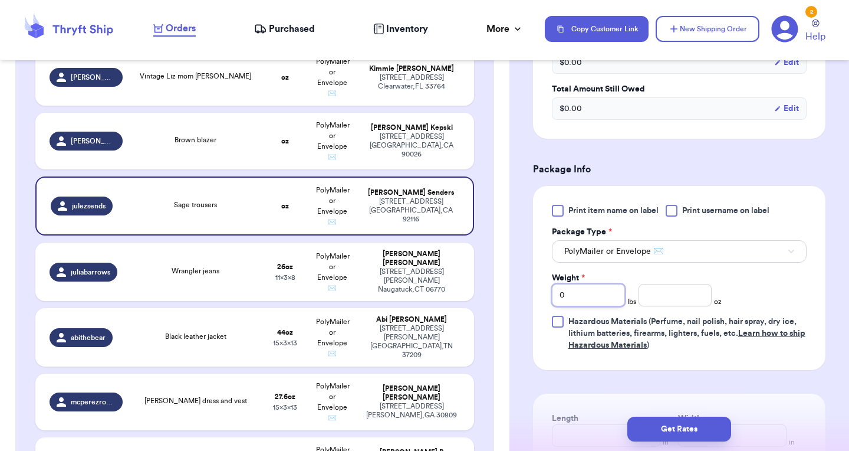
click at [587, 300] on input "0" at bounding box center [588, 295] width 73 height 22
type input "1"
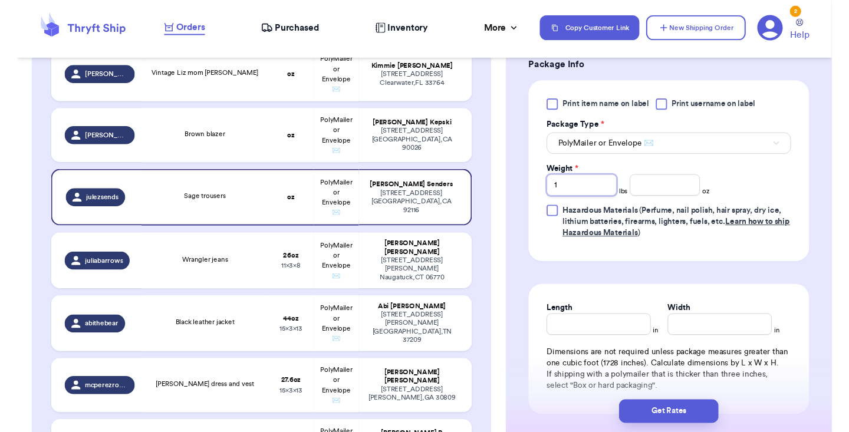
scroll to position [573, 0]
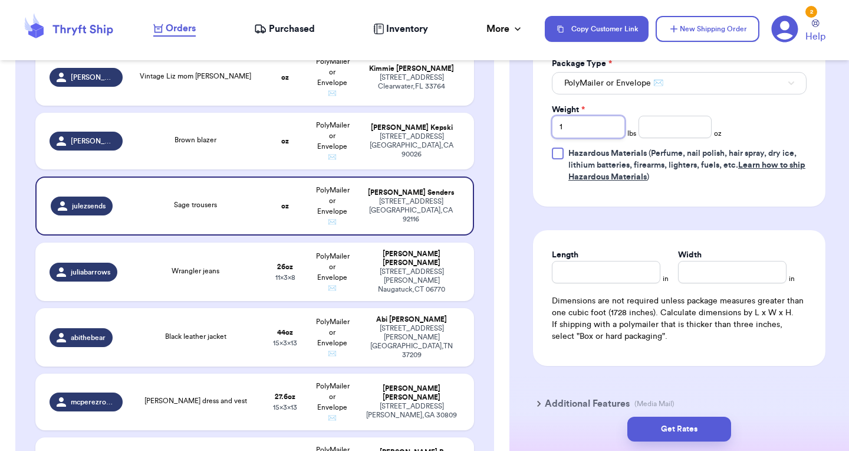
type input "1"
click at [607, 278] on input "Length" at bounding box center [606, 272] width 109 height 22
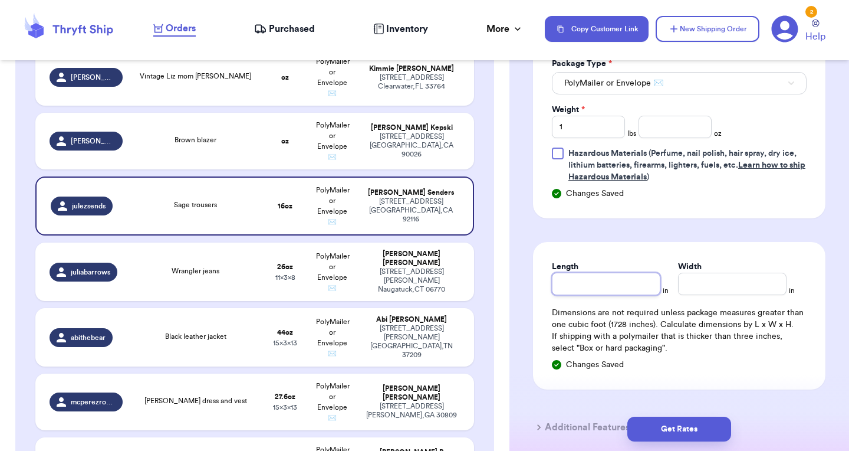
type input "8"
click at [718, 290] on input "Width *" at bounding box center [732, 283] width 109 height 22
type input "9"
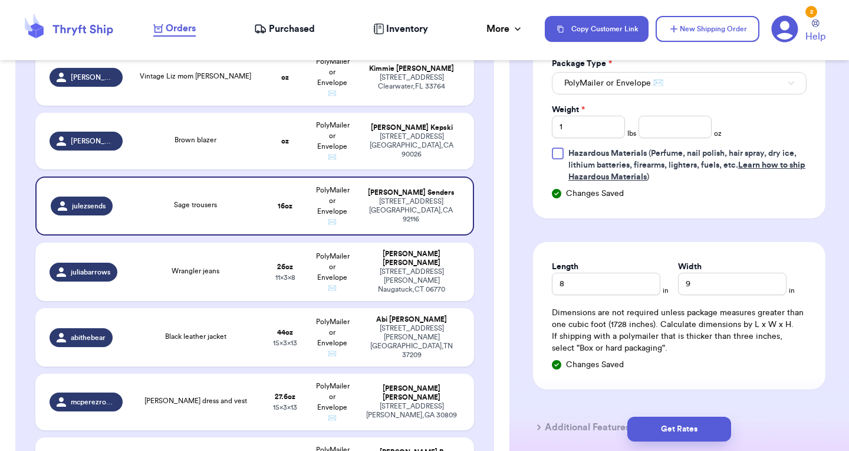
click at [183, 127] on td "Brown blazer" at bounding box center [196, 141] width 132 height 57
type input "Brown blazer"
type input "0"
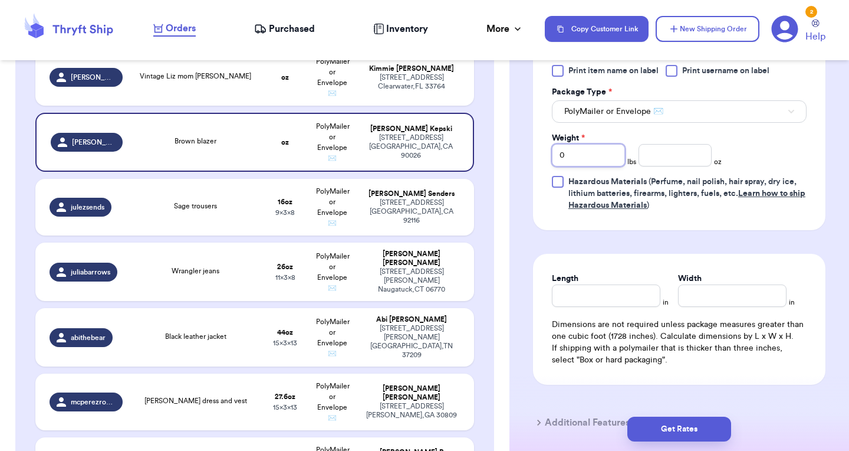
click at [585, 144] on input "0" at bounding box center [588, 155] width 73 height 22
type input "1"
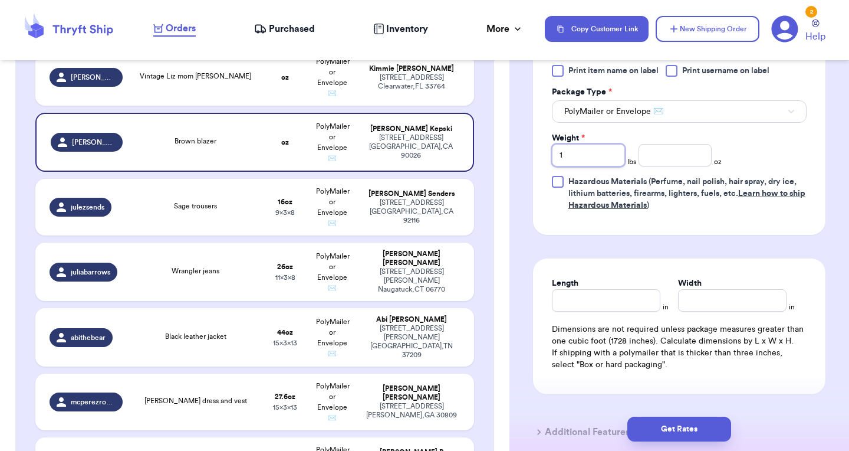
type input "1"
click at [678, 144] on input "number" at bounding box center [675, 155] width 73 height 22
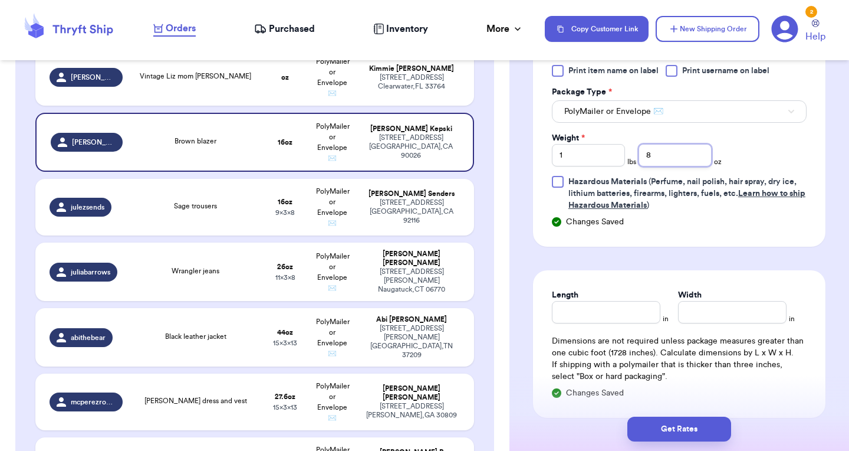
type input "8"
click at [583, 301] on input "Length" at bounding box center [606, 312] width 109 height 22
type input "7"
click at [709, 301] on input "Width *" at bounding box center [732, 312] width 109 height 22
type input "8"
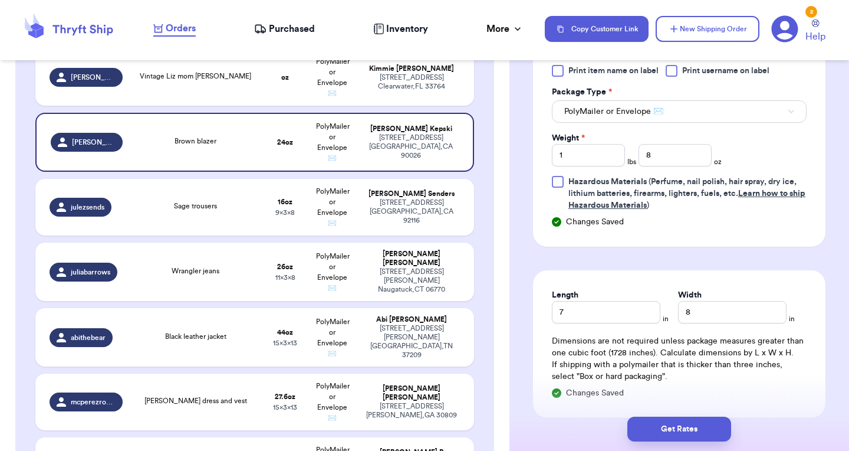
click at [711, 242] on form "Shipping Information Delete Label Customer Info Order created: [DATE] 09:16 AM …" at bounding box center [679, 0] width 292 height 958
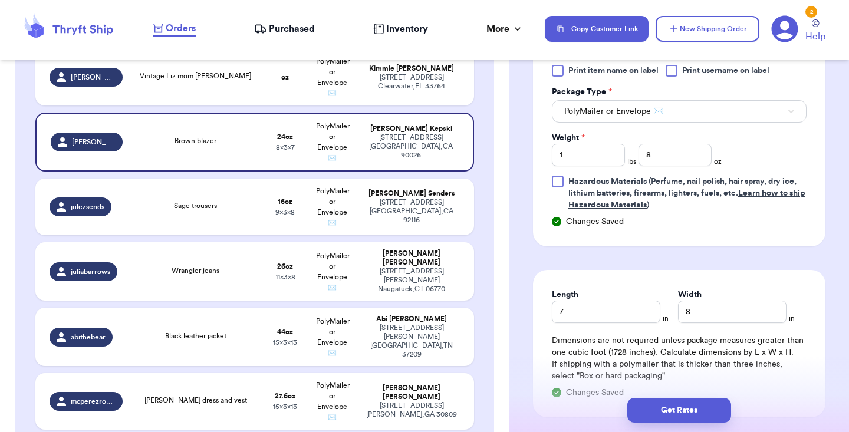
scroll to position [600, 0]
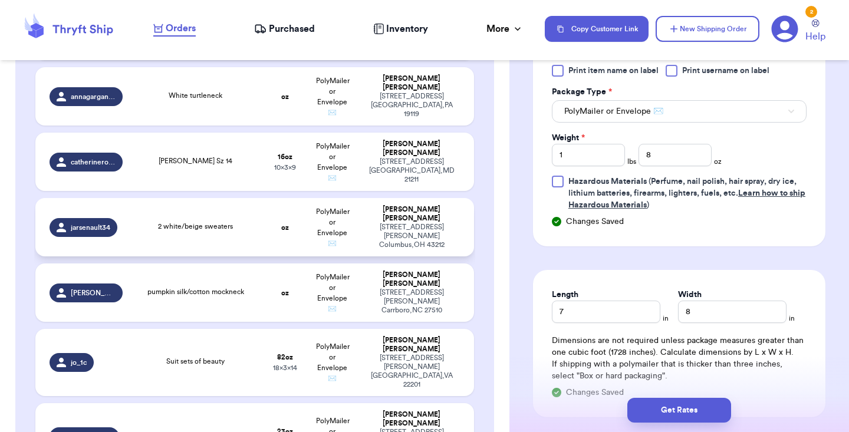
click at [284, 235] on td "oz" at bounding box center [285, 227] width 47 height 58
type input "2 white/beige sweaters"
type input "0"
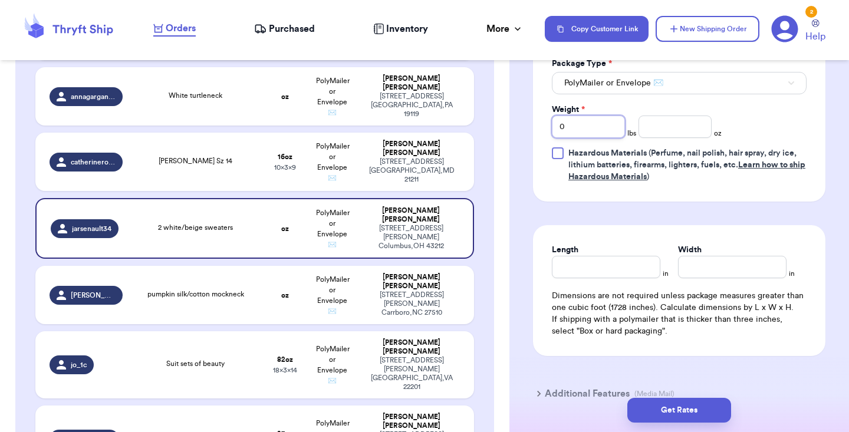
click at [587, 136] on input "0" at bounding box center [588, 127] width 73 height 22
type input "1"
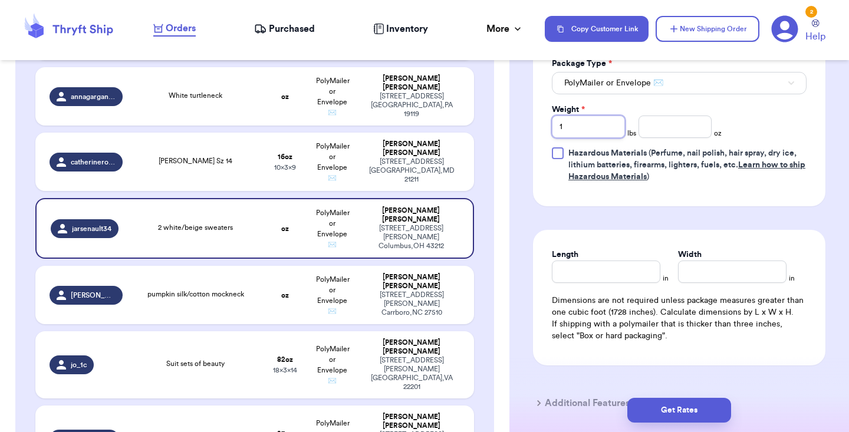
type input "1"
click at [660, 127] on input "number" at bounding box center [675, 127] width 73 height 22
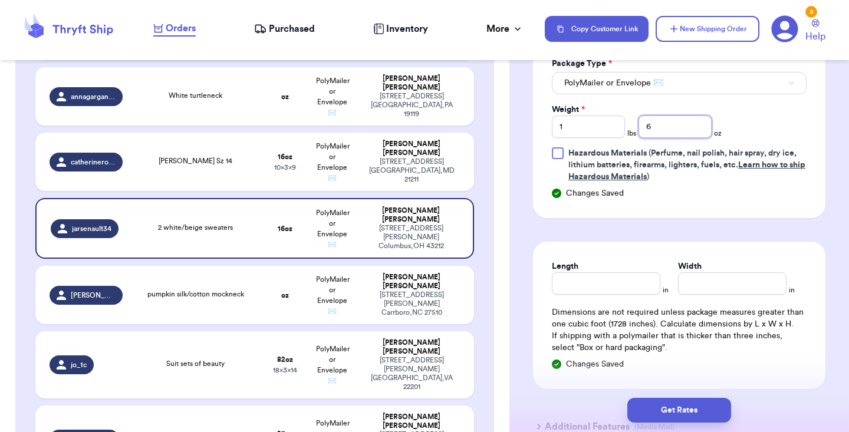
type input "6"
click at [623, 289] on input "Length" at bounding box center [606, 283] width 109 height 22
type input "8"
click at [737, 291] on input "Width *" at bounding box center [732, 283] width 109 height 22
type input "9"
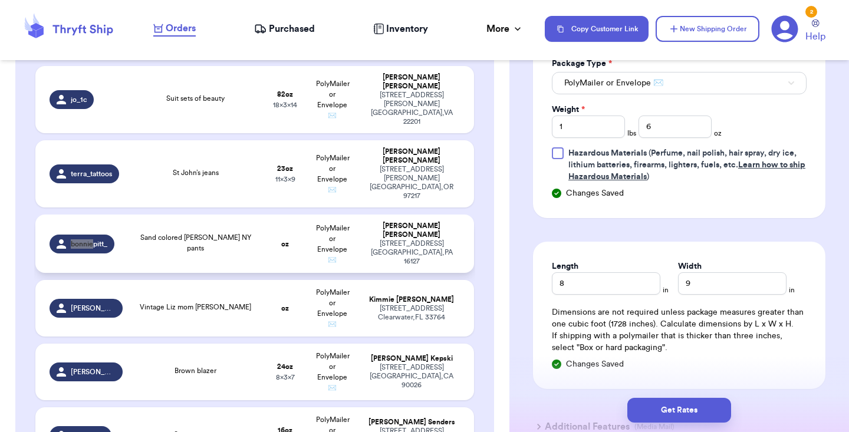
click at [252, 232] on div "Sand colored [PERSON_NAME] NY pants" at bounding box center [196, 244] width 118 height 24
type input "Sand colored [PERSON_NAME] NY pants"
type input "0"
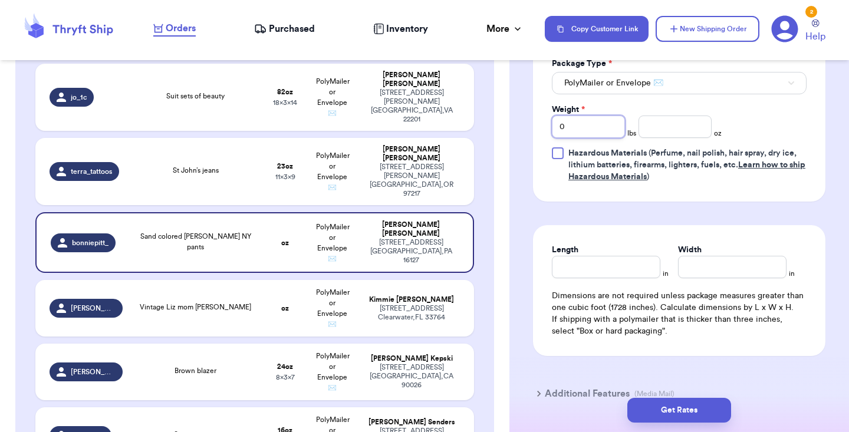
click at [586, 135] on input "0" at bounding box center [588, 127] width 73 height 22
type input "1"
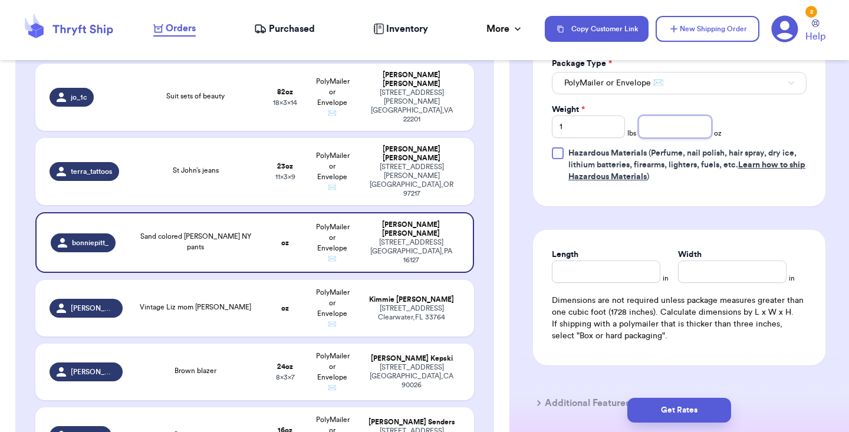
click at [681, 136] on input "number" at bounding box center [675, 127] width 73 height 22
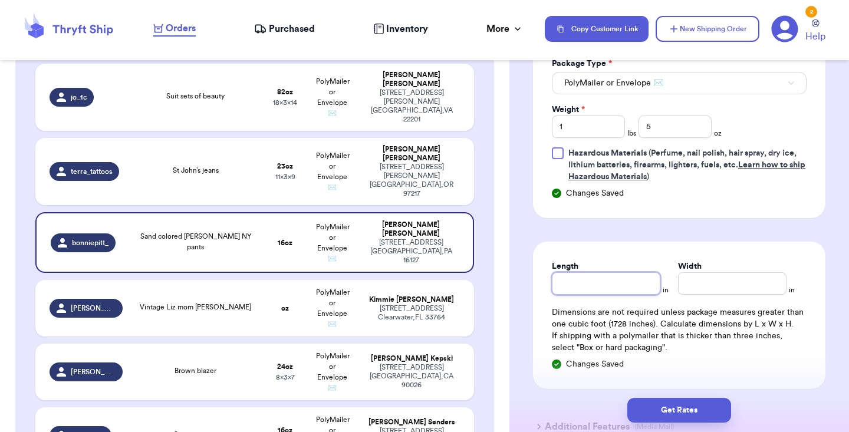
click at [619, 277] on input "Length" at bounding box center [606, 283] width 109 height 22
click at [722, 293] on input "Width *" at bounding box center [732, 283] width 109 height 22
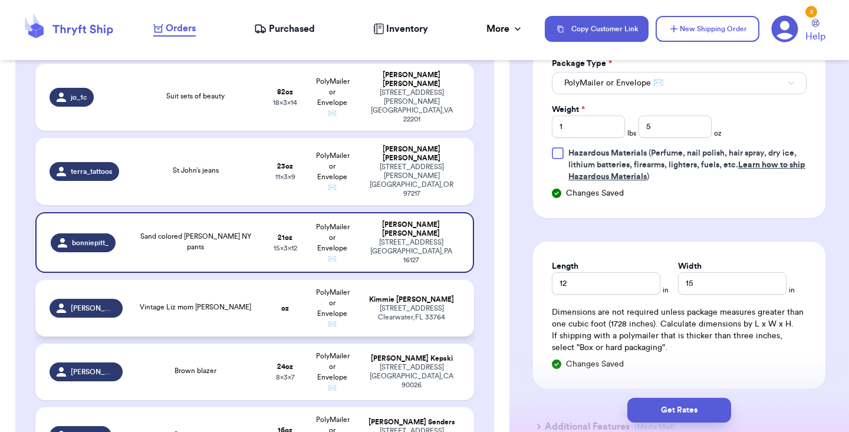
click at [236, 302] on div "Vintage Liz mom [PERSON_NAME]" at bounding box center [196, 308] width 118 height 13
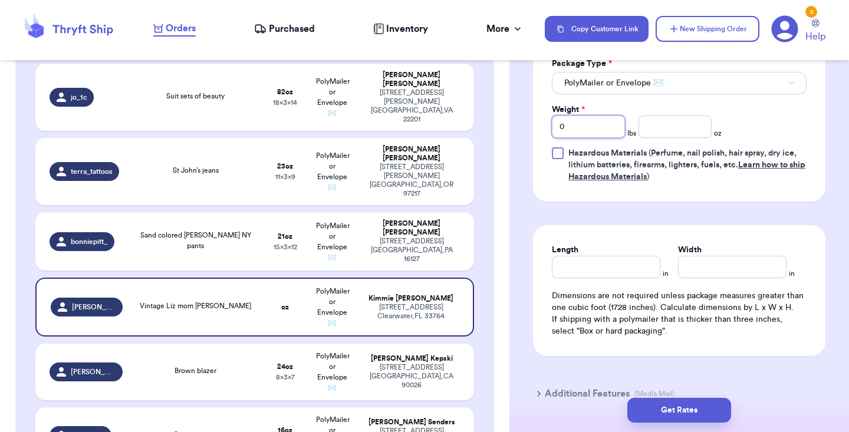
click at [599, 130] on input "0" at bounding box center [588, 127] width 73 height 22
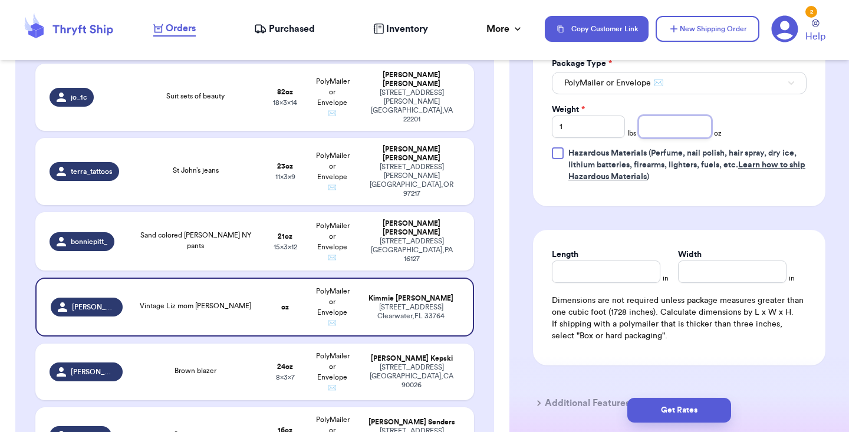
click at [684, 133] on input "number" at bounding box center [675, 127] width 73 height 22
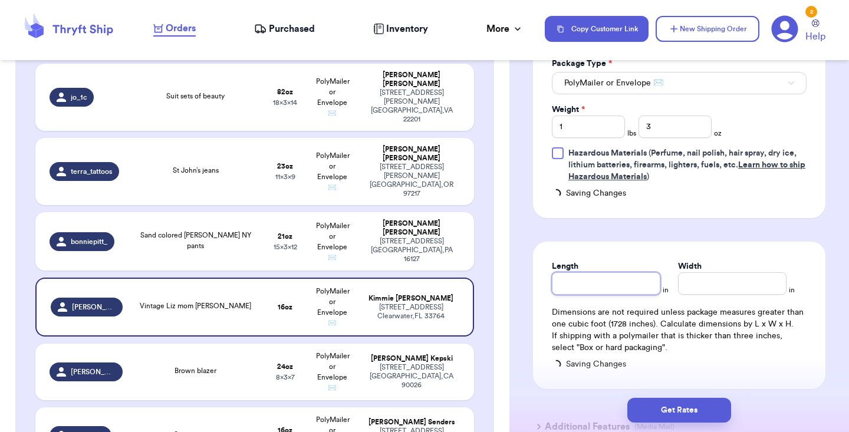
click at [603, 280] on input "Length" at bounding box center [606, 283] width 109 height 22
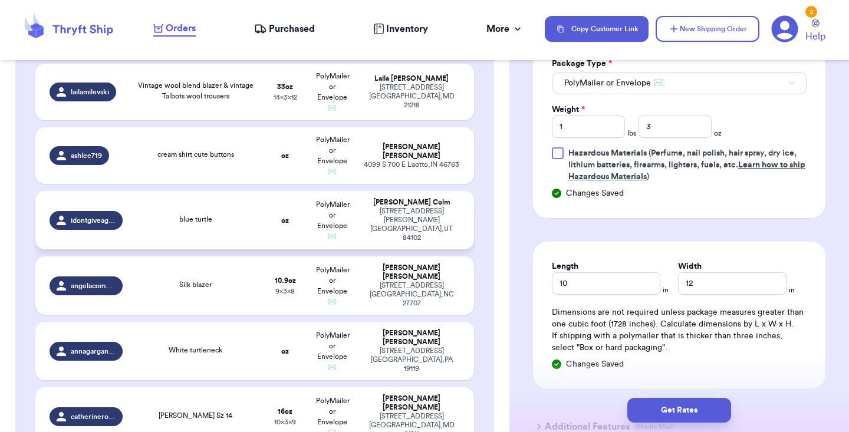
click at [295, 213] on td "oz" at bounding box center [285, 220] width 47 height 58
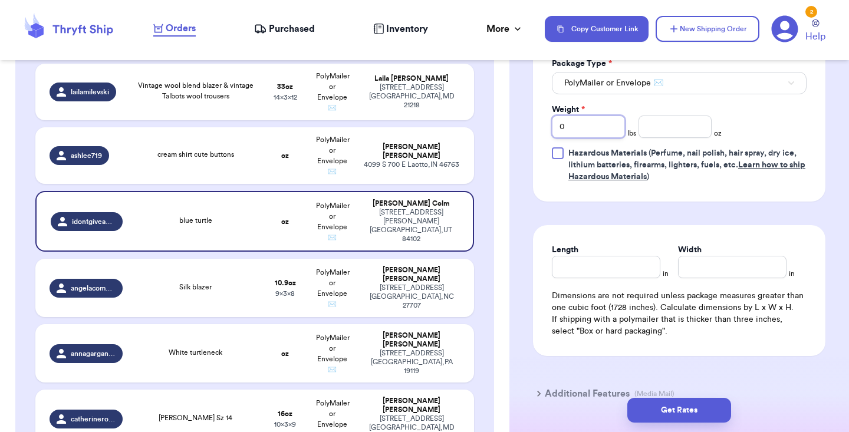
click at [591, 138] on input "0" at bounding box center [588, 127] width 73 height 22
click at [694, 138] on input "number" at bounding box center [675, 127] width 73 height 22
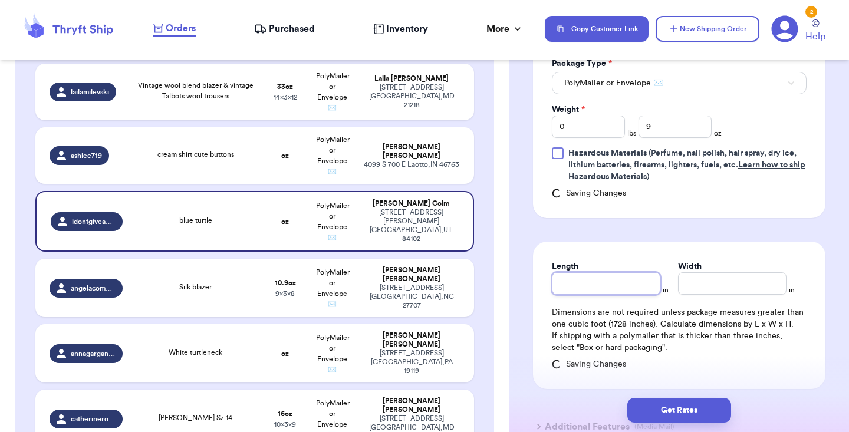
click at [599, 287] on div "Length" at bounding box center [606, 278] width 109 height 34
click at [682, 292] on input "Width *" at bounding box center [732, 283] width 109 height 22
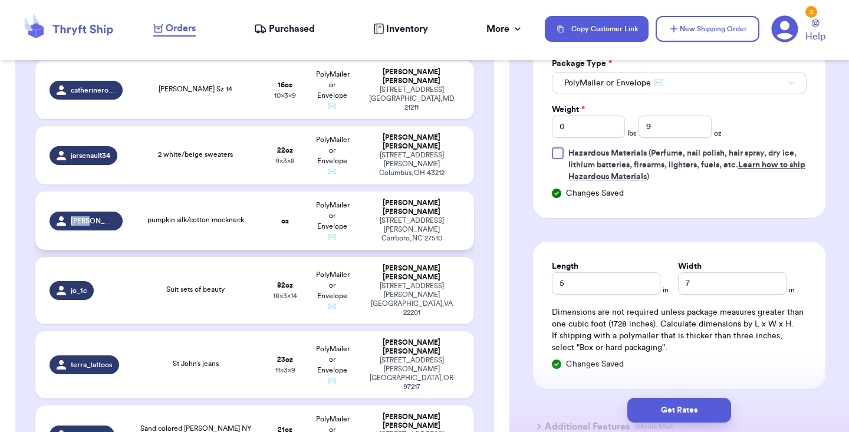
click at [225, 216] on span "pumpkin silk/cotton mockneck" at bounding box center [195, 219] width 97 height 7
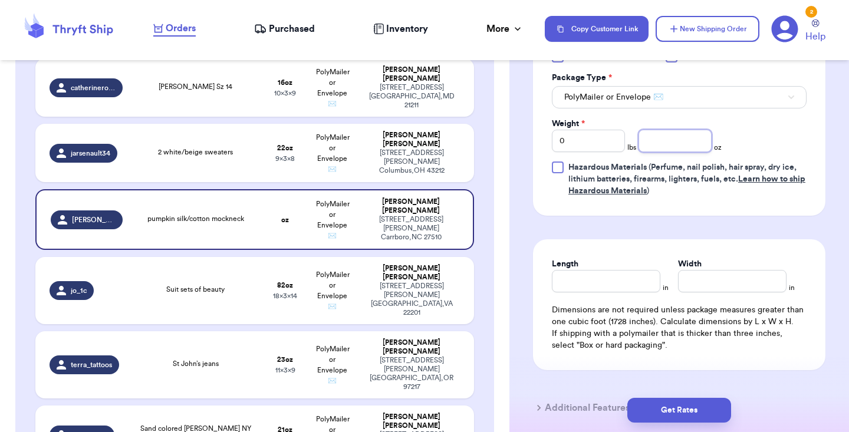
click at [706, 130] on input "number" at bounding box center [675, 141] width 73 height 22
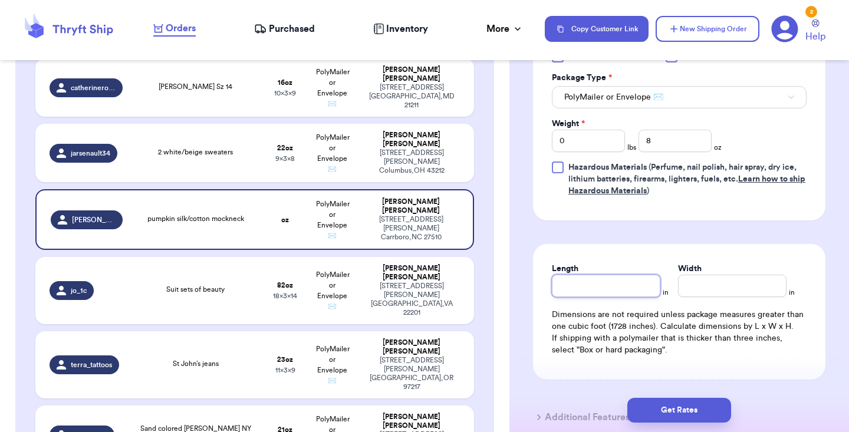
click at [624, 271] on div "Length" at bounding box center [606, 280] width 109 height 34
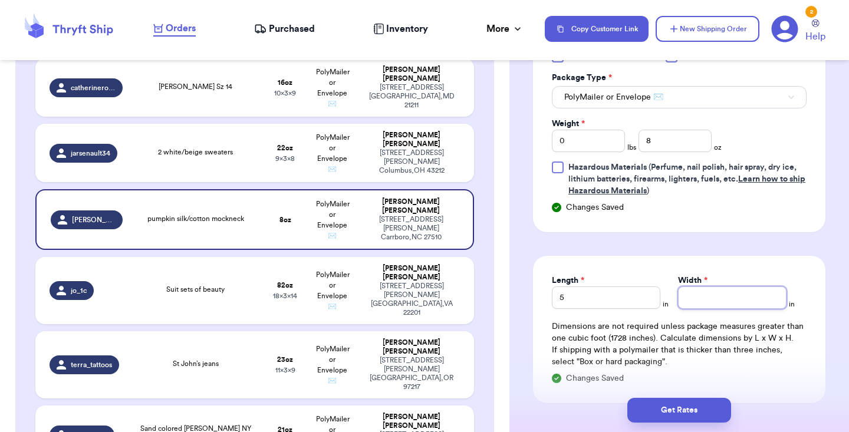
click at [708, 287] on input "Width *" at bounding box center [732, 298] width 109 height 22
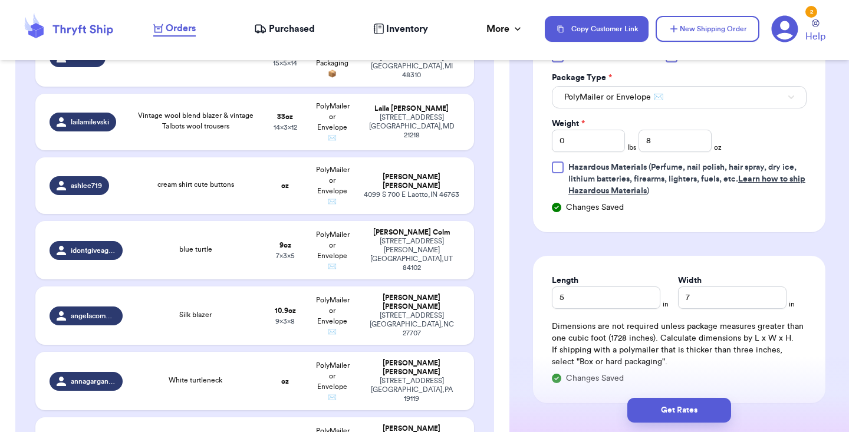
scroll to position [314, 0]
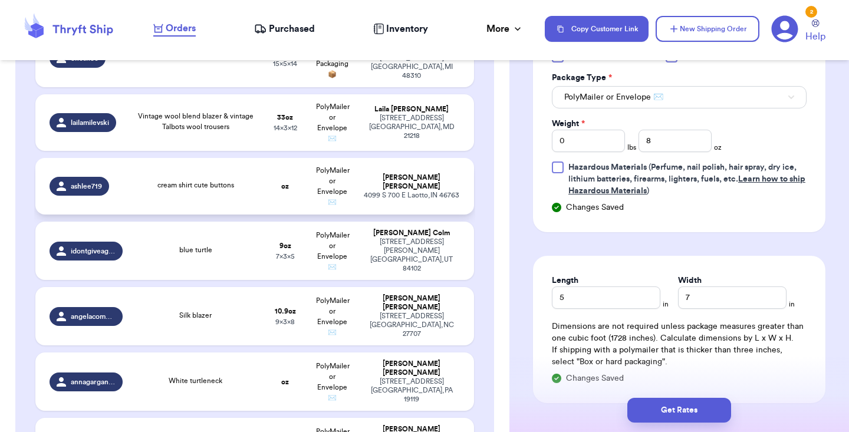
click at [246, 186] on div "cream shirt cute buttons" at bounding box center [196, 186] width 118 height 13
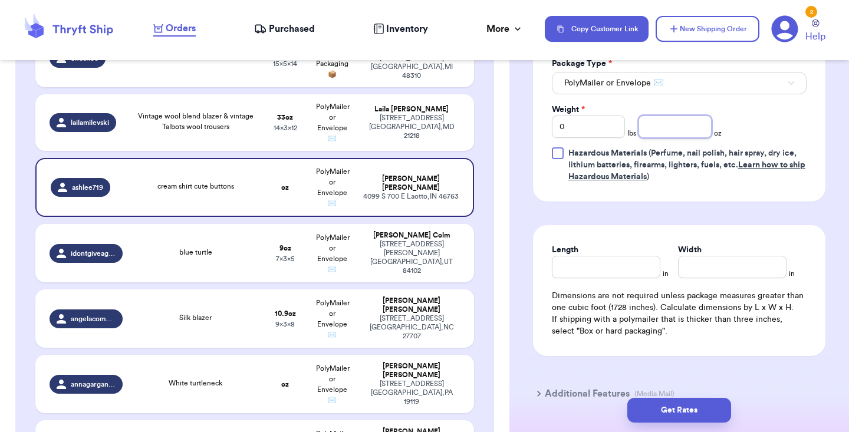
click at [696, 127] on input "number" at bounding box center [675, 127] width 73 height 22
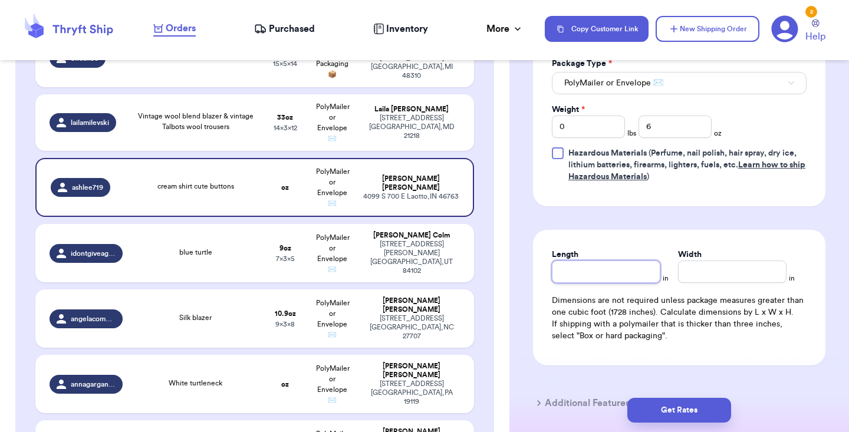
click at [626, 267] on div "Length" at bounding box center [606, 266] width 109 height 34
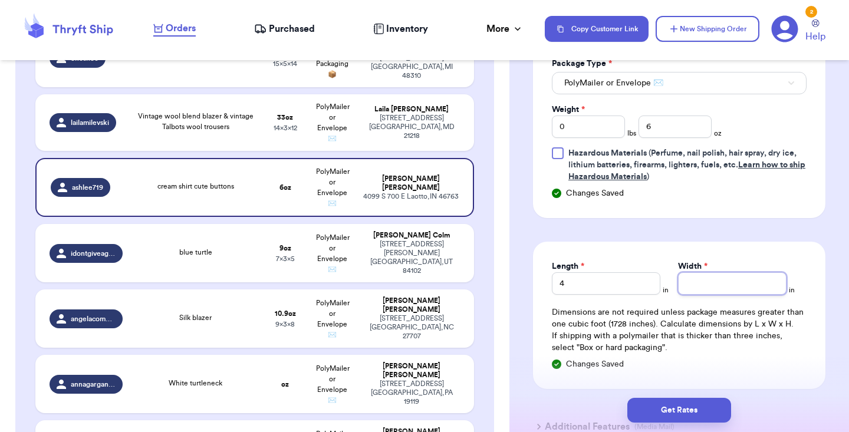
click at [728, 280] on input "Width *" at bounding box center [732, 283] width 109 height 22
click at [727, 252] on div "Length 4 in Width 6 in Dimensions are not required unless package measures grea…" at bounding box center [679, 315] width 292 height 147
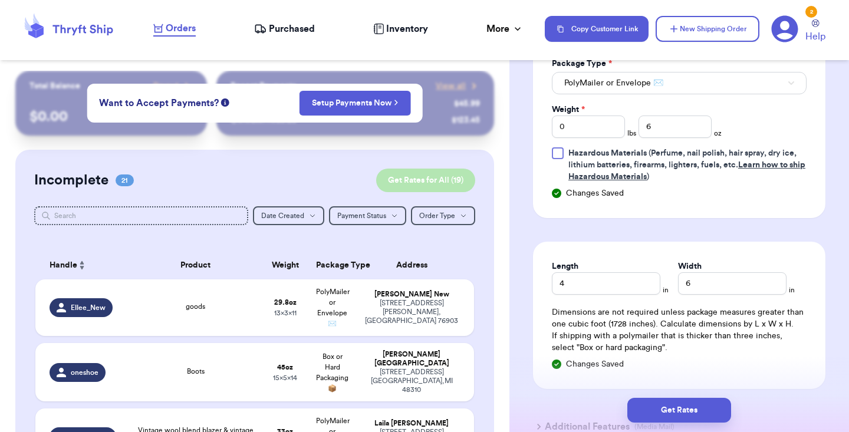
scroll to position [0, 0]
click at [415, 174] on button "Get Rates for All ( 19 )" at bounding box center [425, 181] width 99 height 24
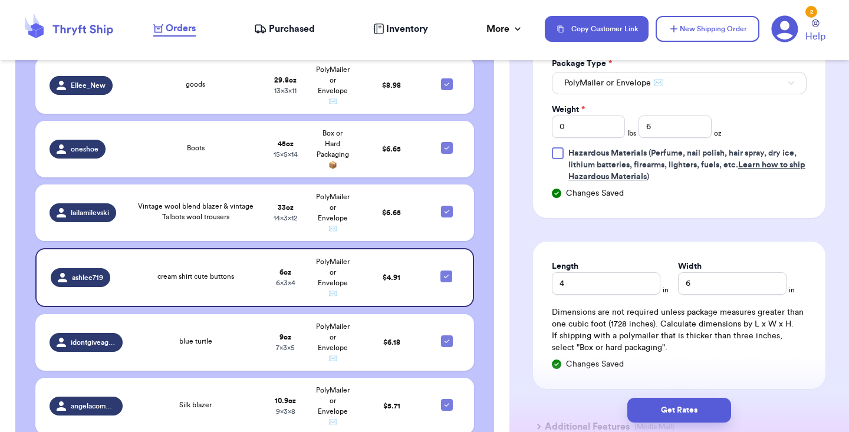
scroll to position [415, 0]
